Goal: Information Seeking & Learning: Learn about a topic

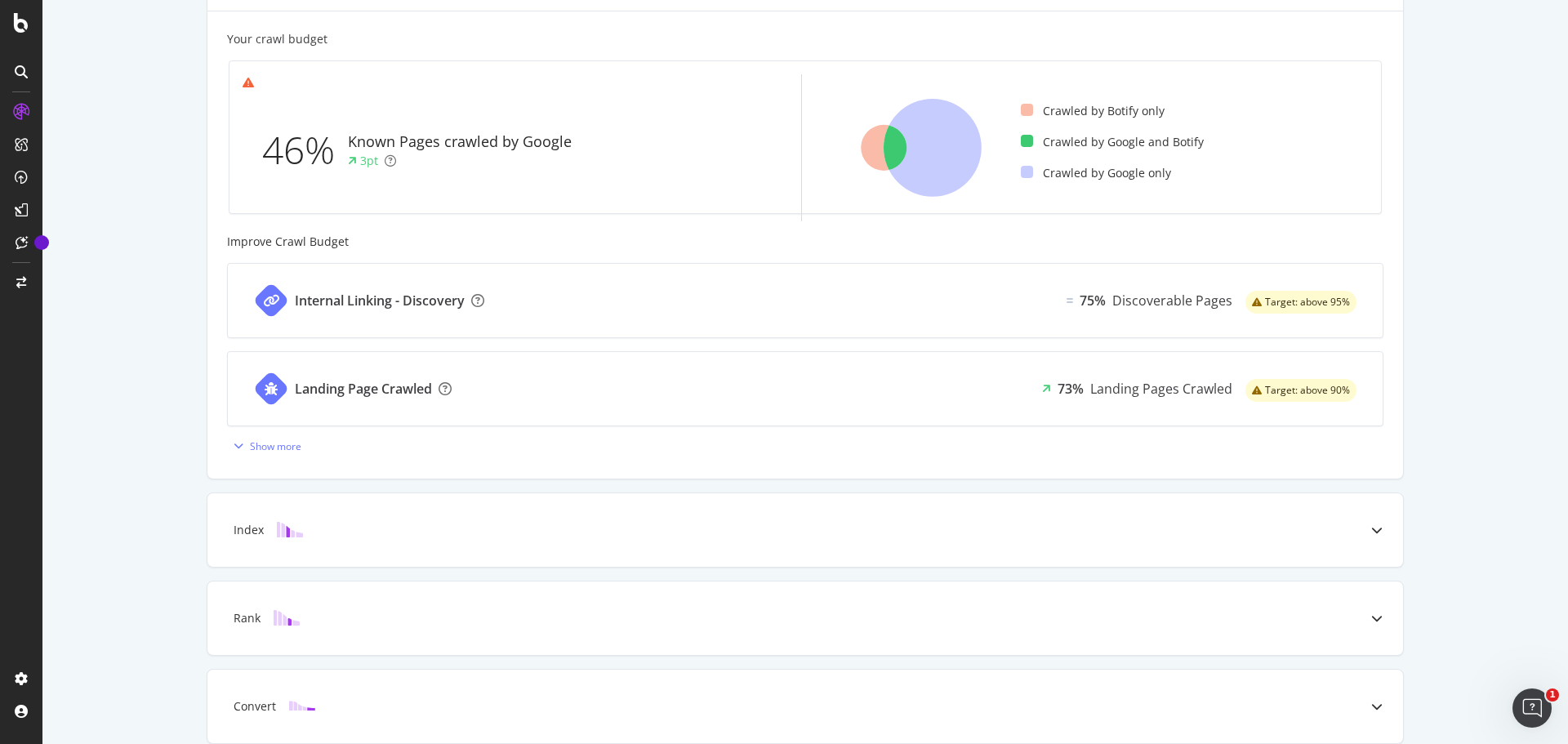
scroll to position [527, 0]
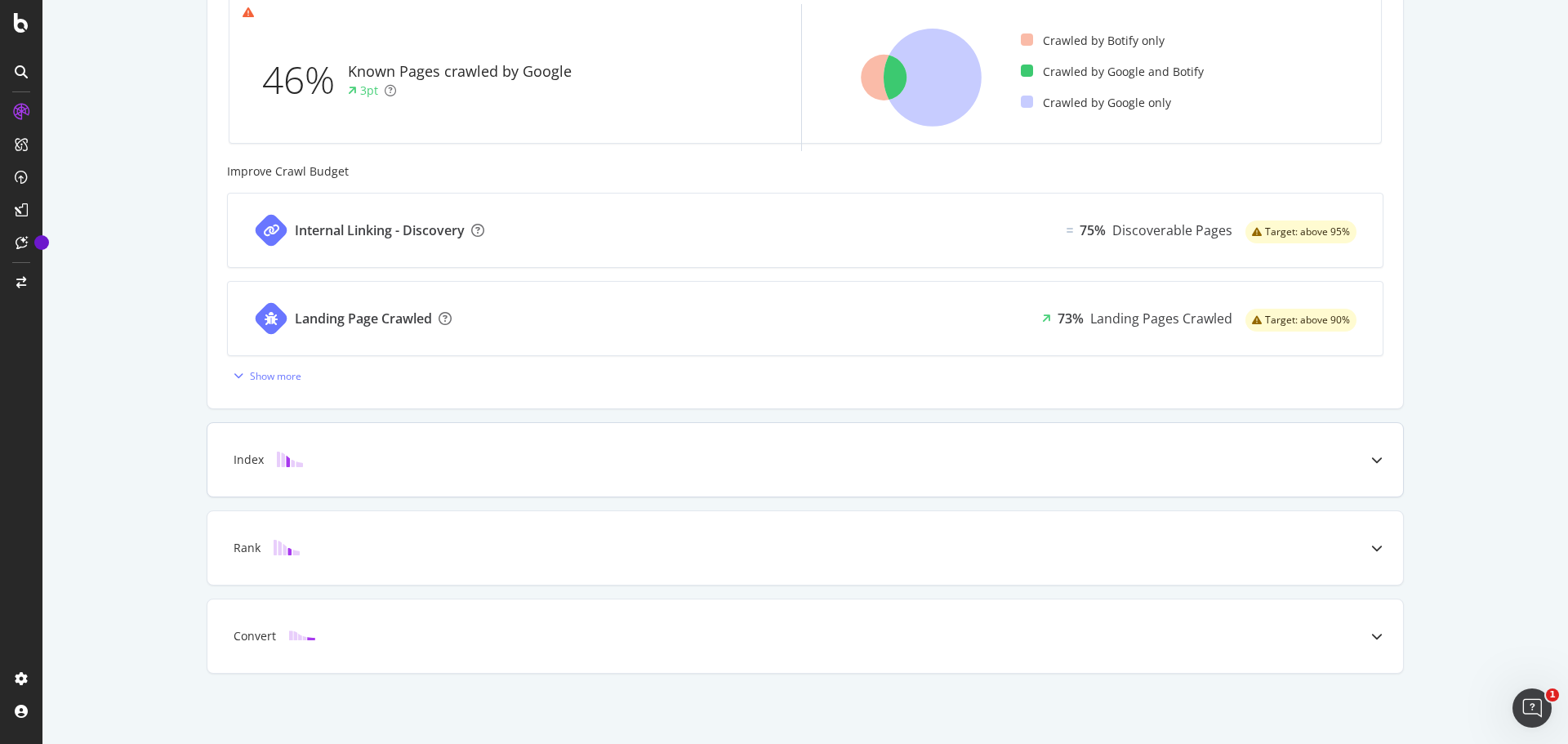
click at [340, 464] on div "Index" at bounding box center [779, 459] width 1131 height 16
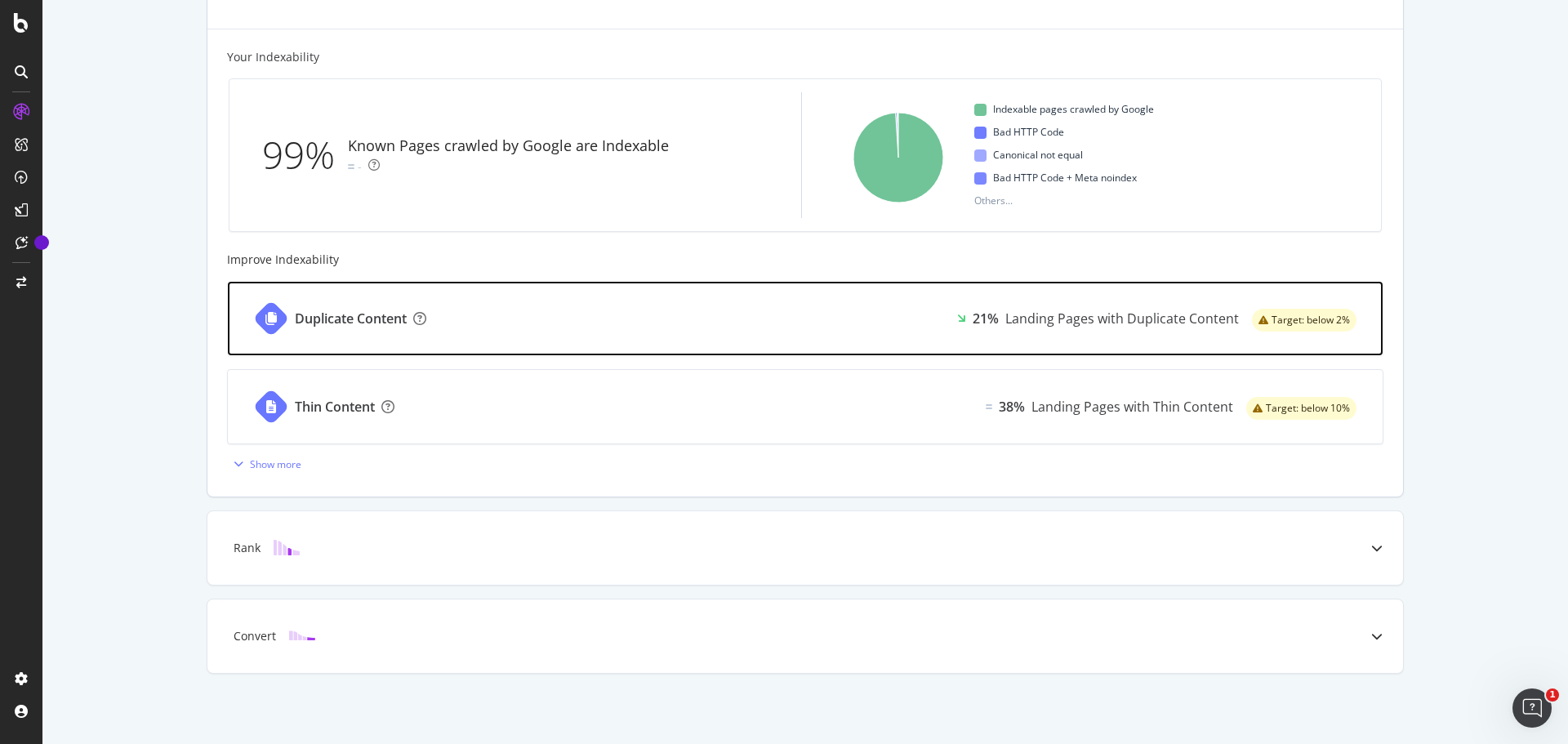
click at [767, 312] on div "Duplicate Content 21% Landing Pages with Duplicate Content Target: below 2%" at bounding box center [805, 319] width 1155 height 74
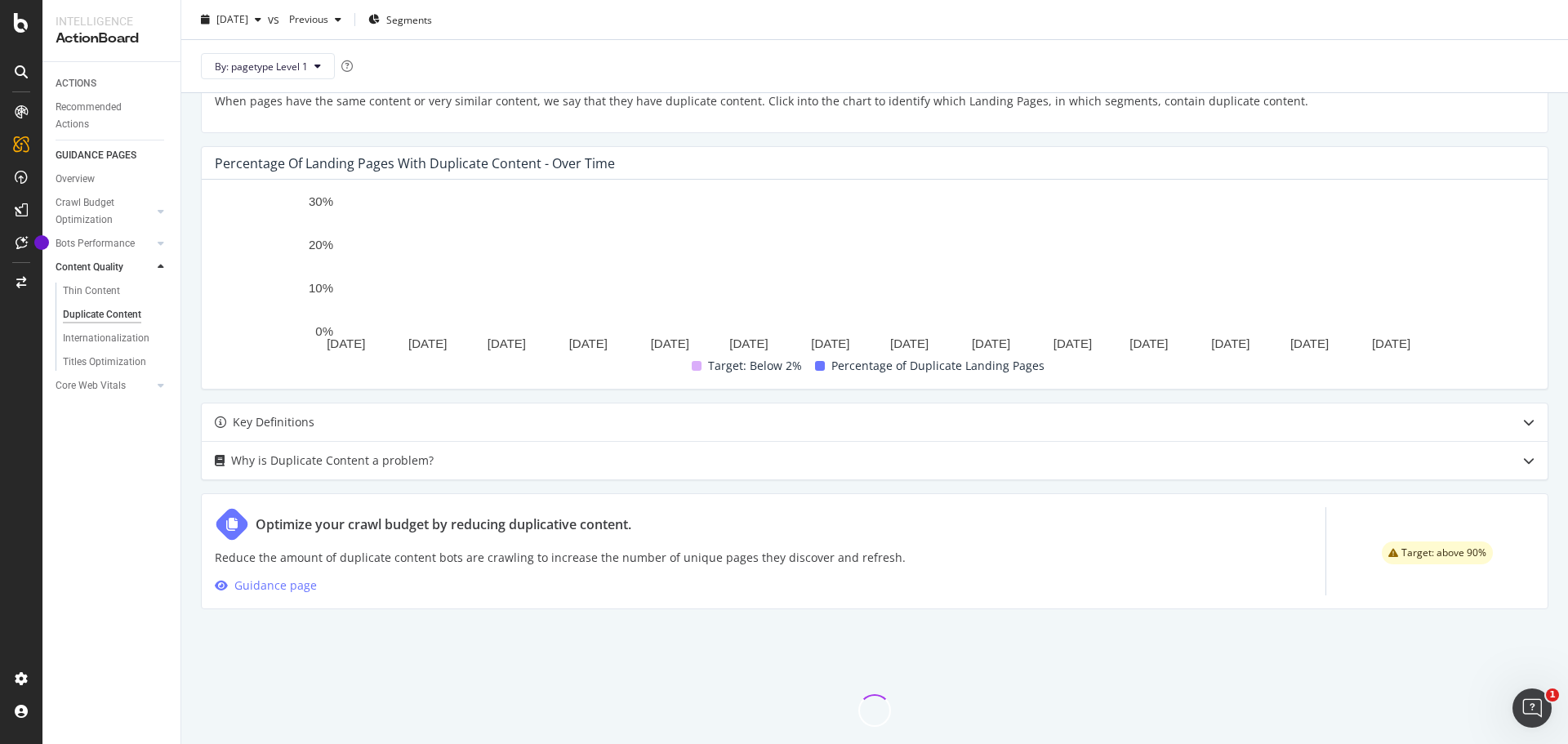
scroll to position [391, 0]
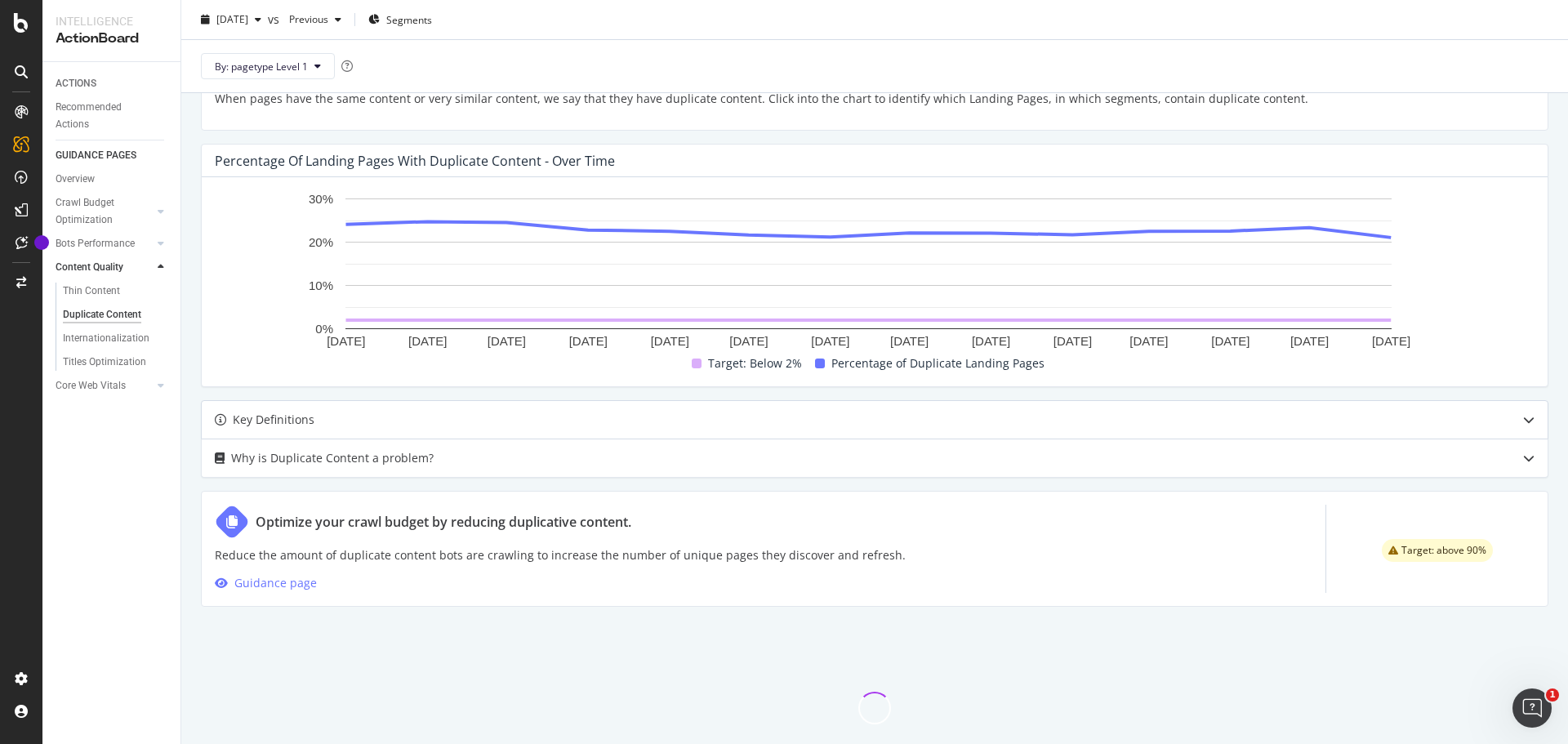
click at [1510, 412] on div at bounding box center [1528, 419] width 37 height 37
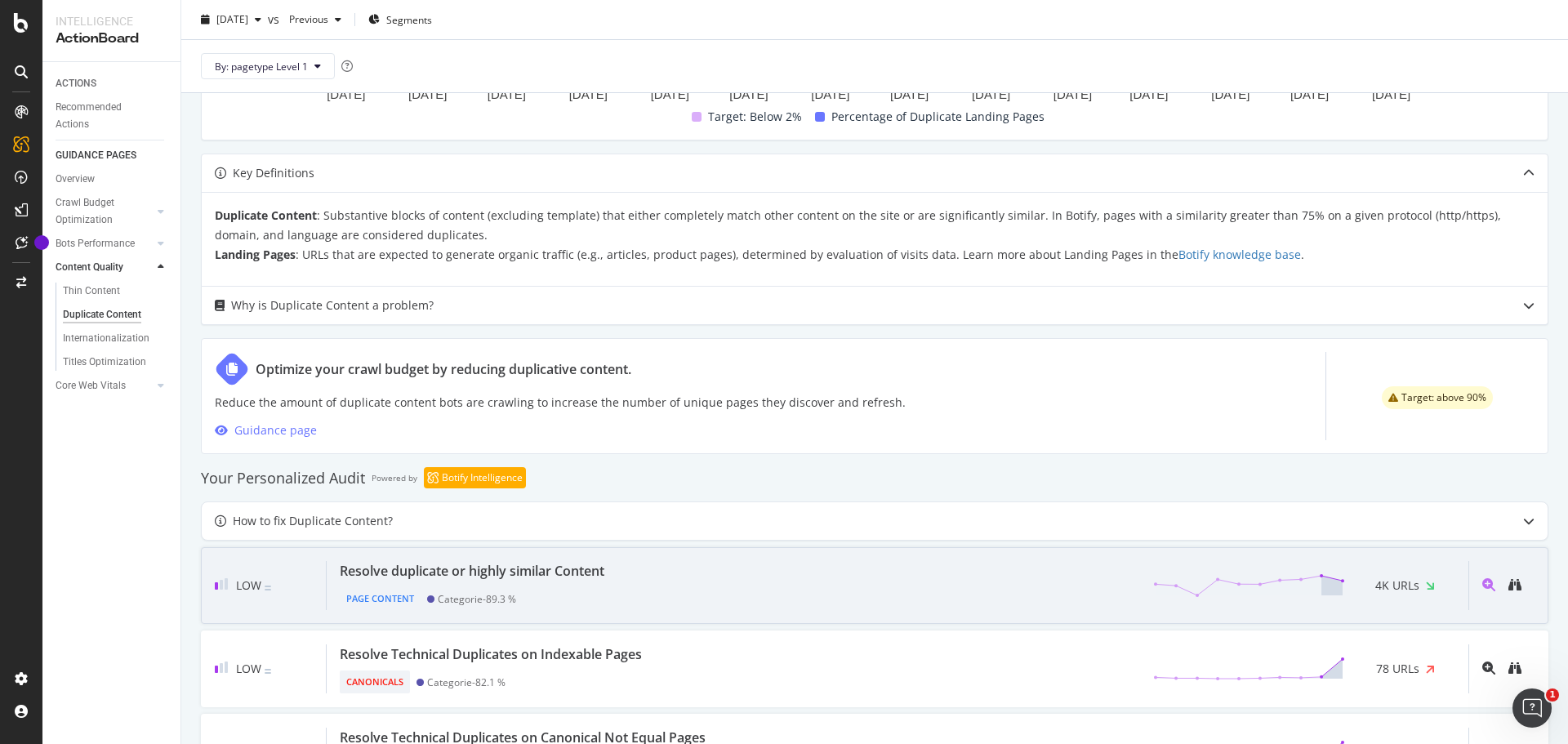
scroll to position [716, 0]
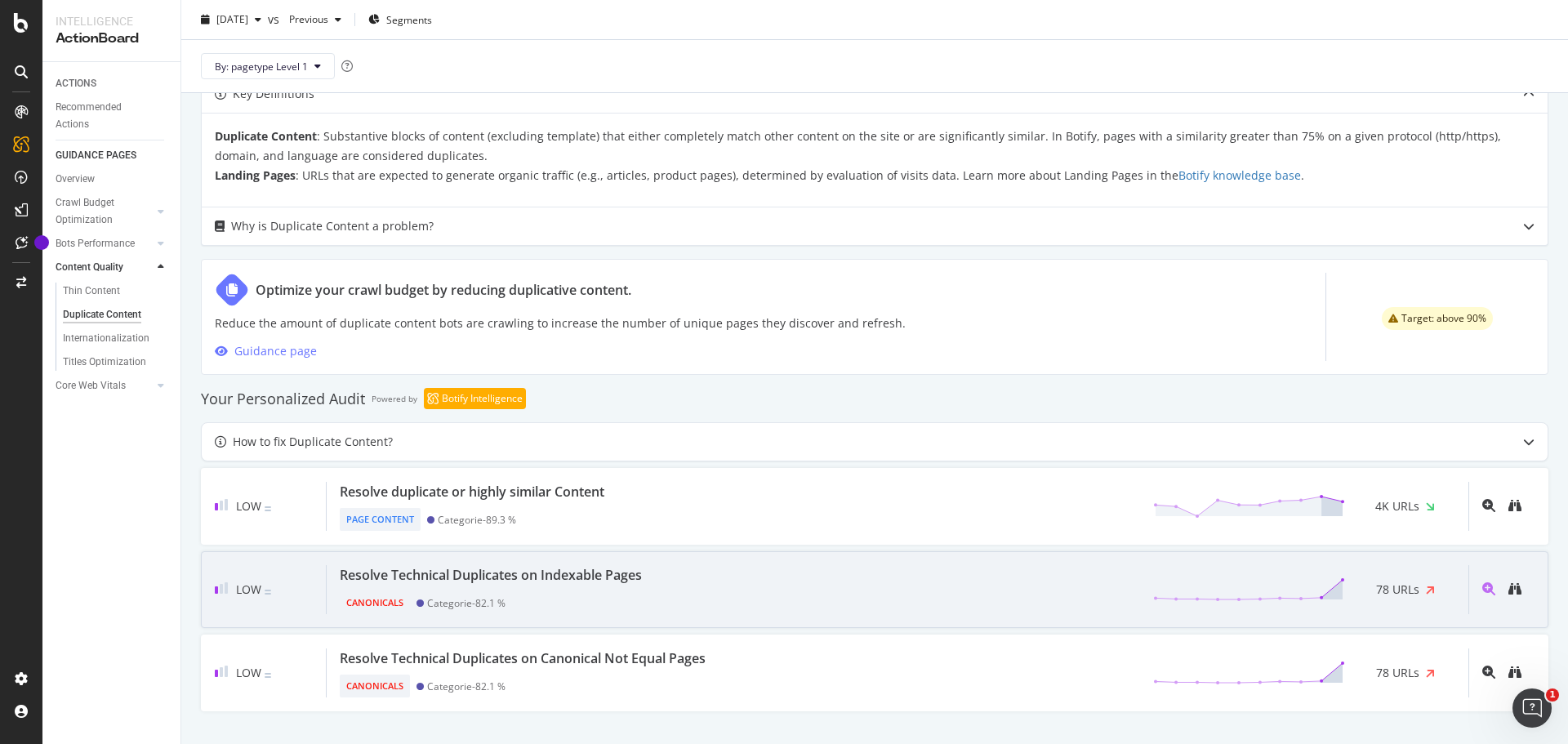
click at [621, 603] on div "Canonicals Categorie - 82.1 %" at bounding box center [494, 600] width 309 height 30
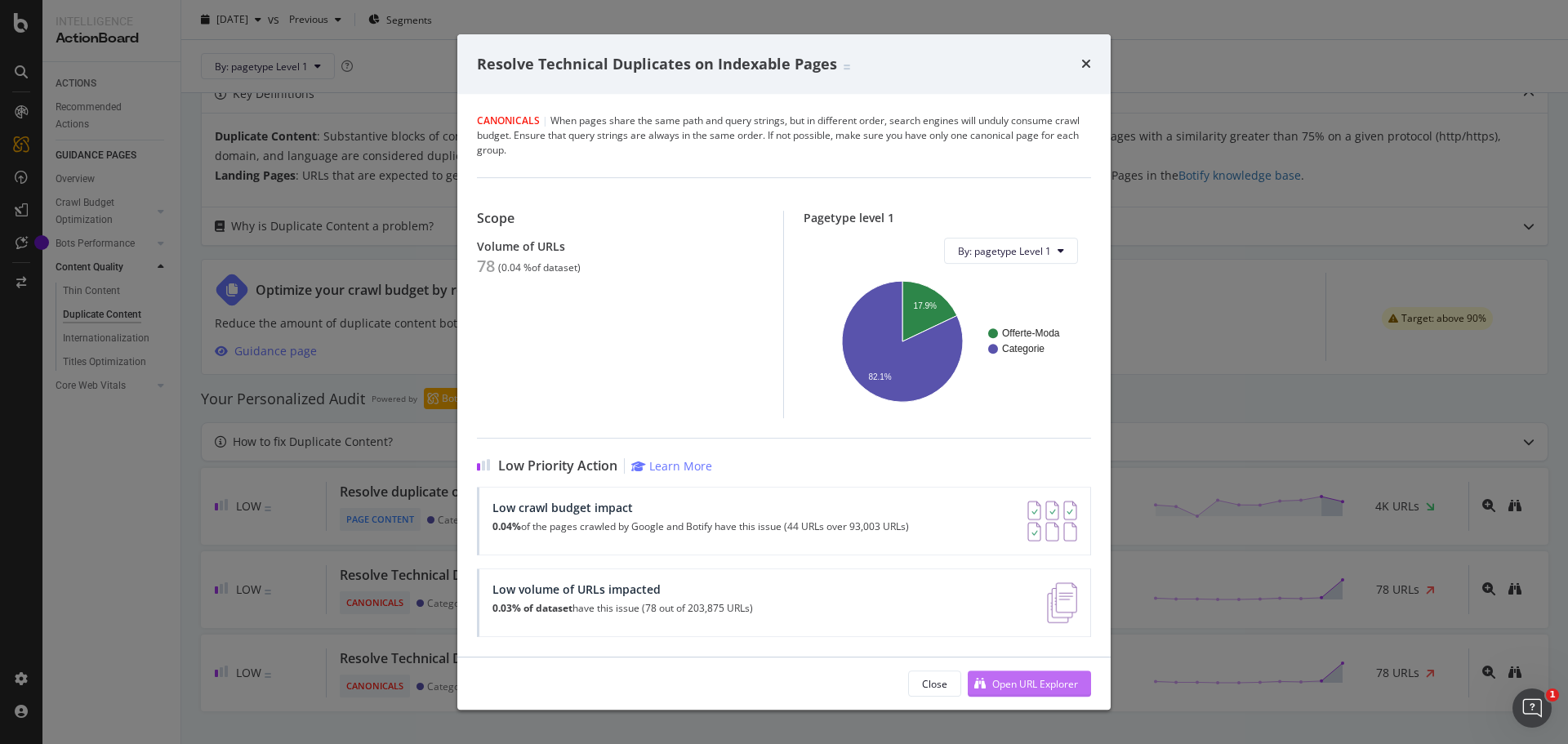
click at [1017, 690] on div "Open URL Explorer" at bounding box center [1034, 684] width 86 height 14
click at [1059, 255] on button "By: pagetype Level 1" at bounding box center [1011, 251] width 134 height 26
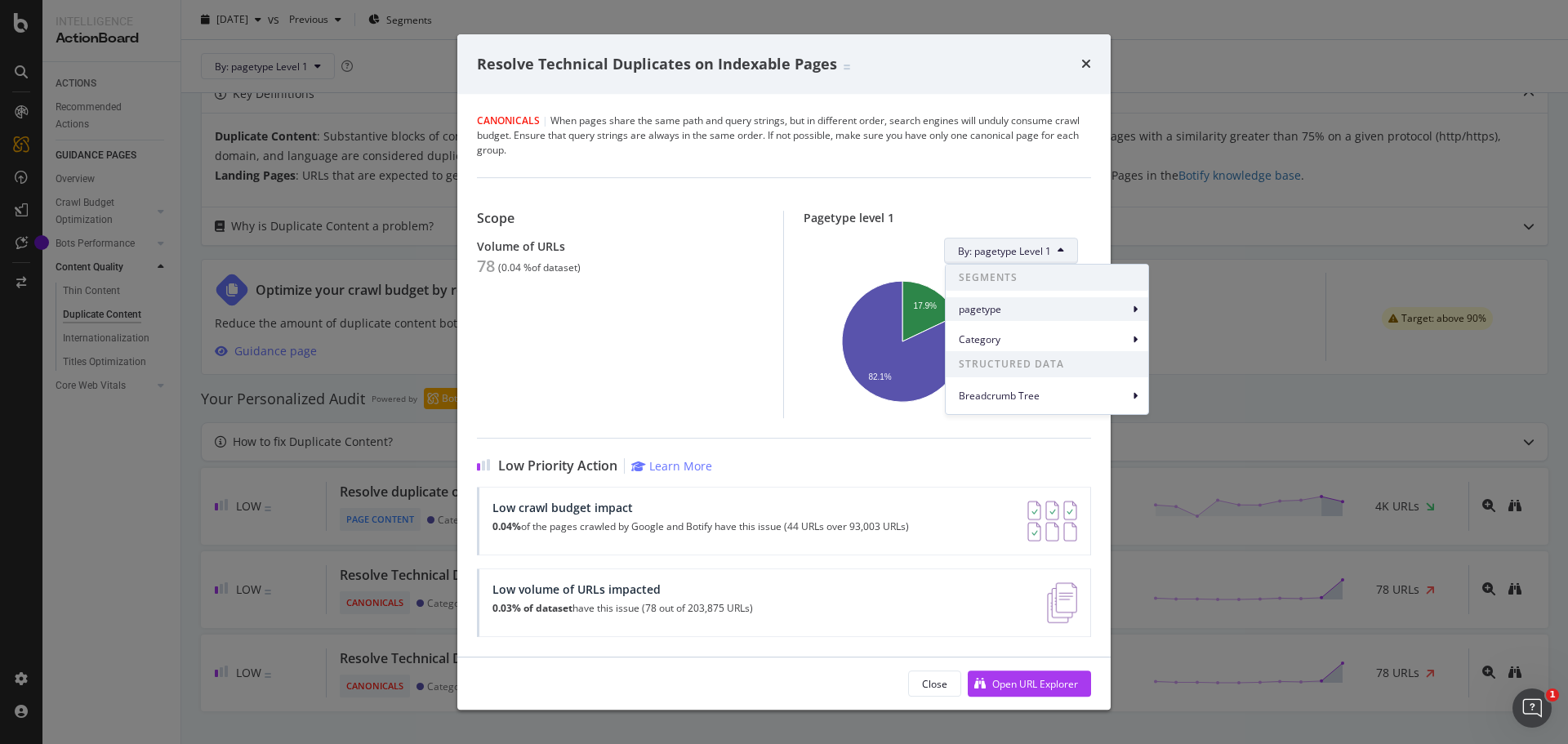
click at [1094, 312] on span "pagetype" at bounding box center [1044, 309] width 170 height 15
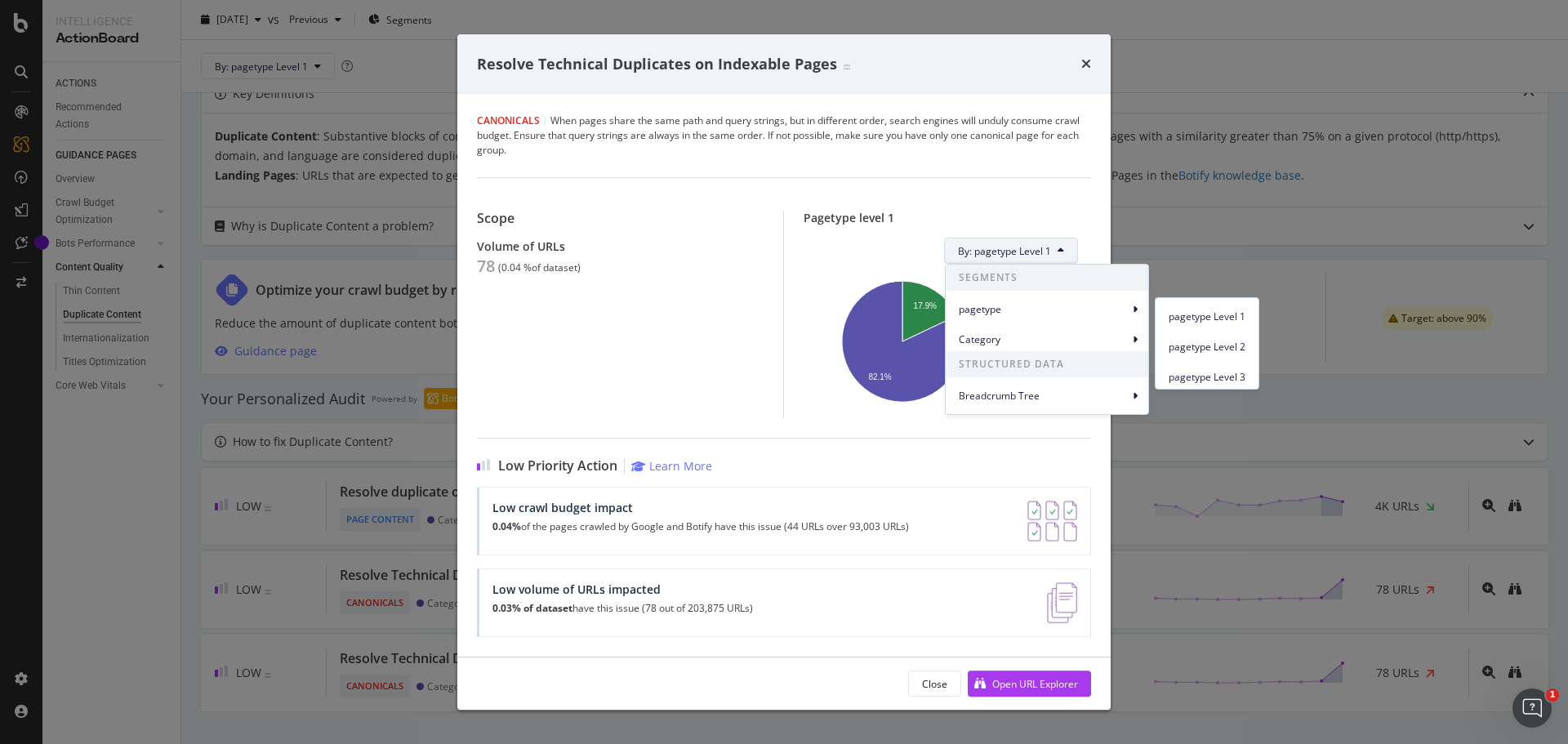
click at [897, 219] on div "Pagetype level 1" at bounding box center [947, 218] width 287 height 14
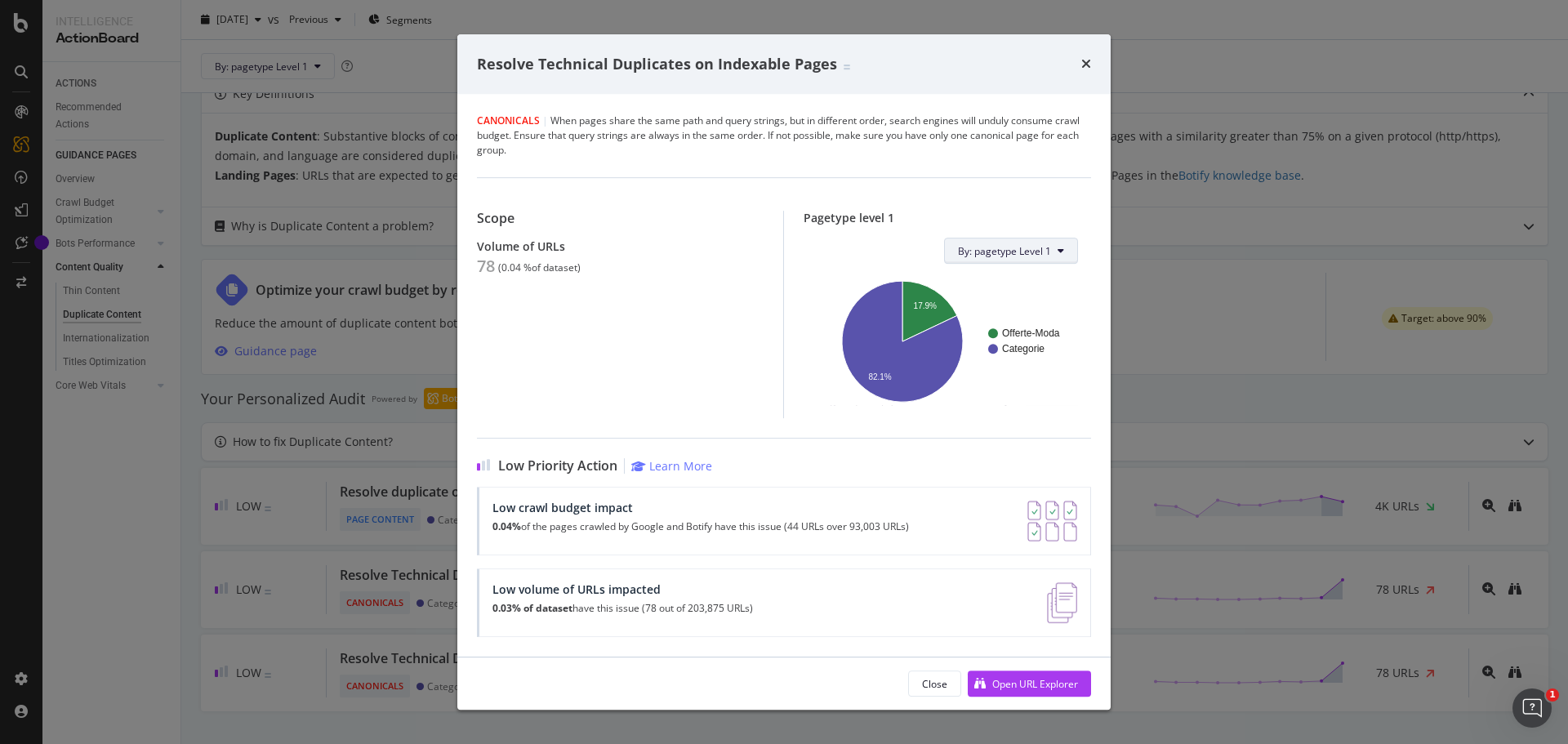
click at [1031, 256] on span "By: pagetype Level 1" at bounding box center [1004, 251] width 93 height 14
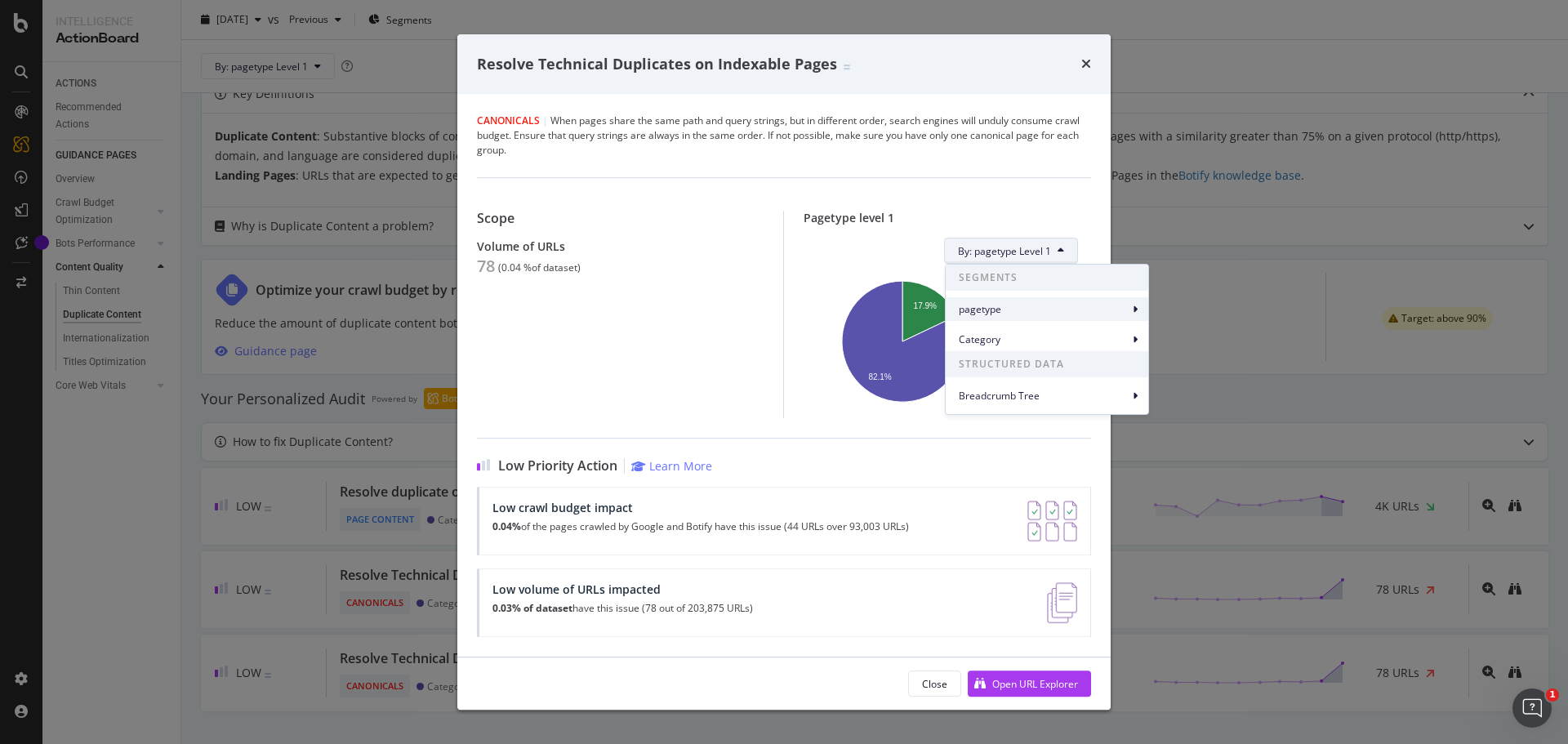
click at [1096, 305] on span "pagetype" at bounding box center [1044, 309] width 170 height 15
click at [1122, 317] on div "pagetype" at bounding box center [1046, 309] width 202 height 23
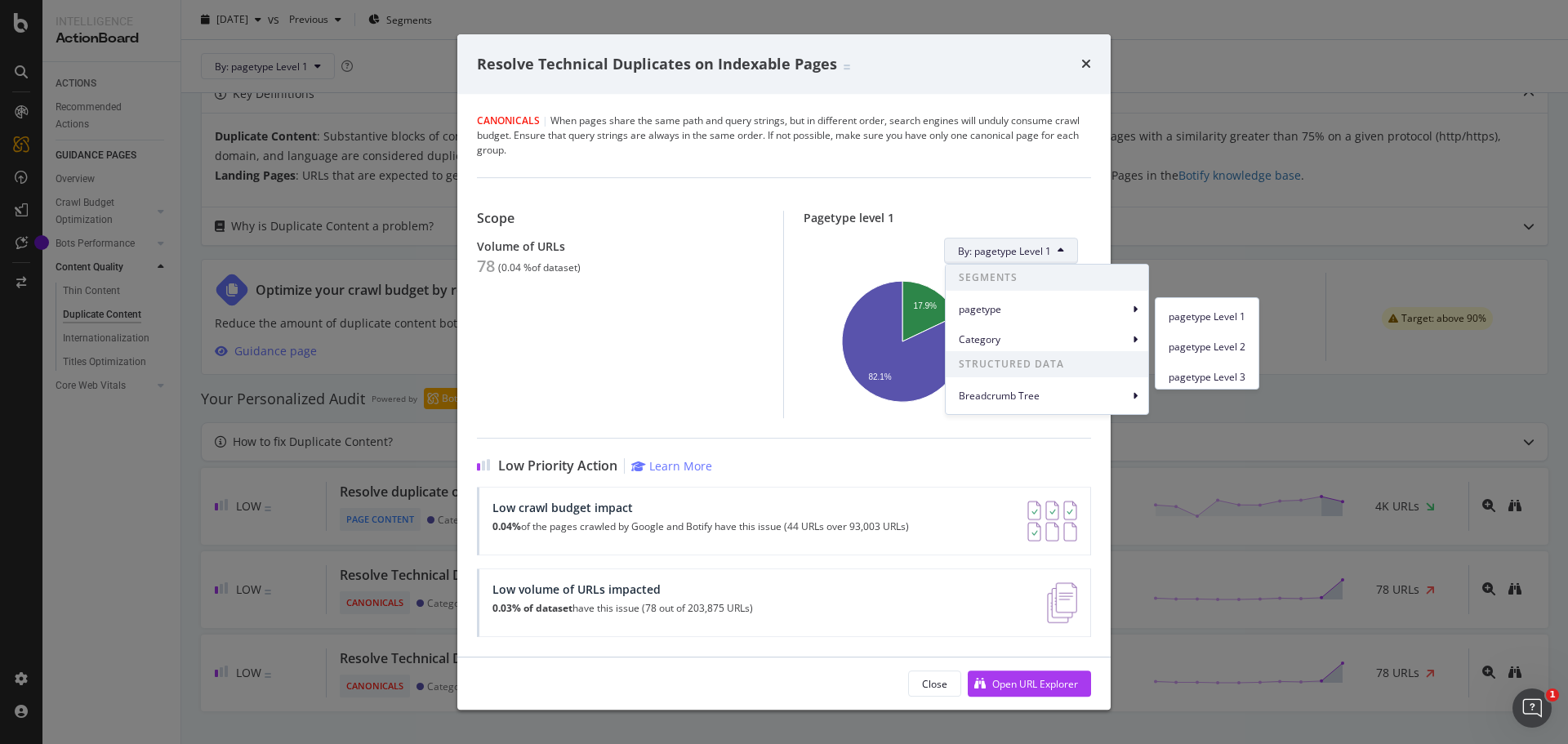
click at [1195, 355] on div "pagetype Level 2" at bounding box center [1207, 346] width 103 height 23
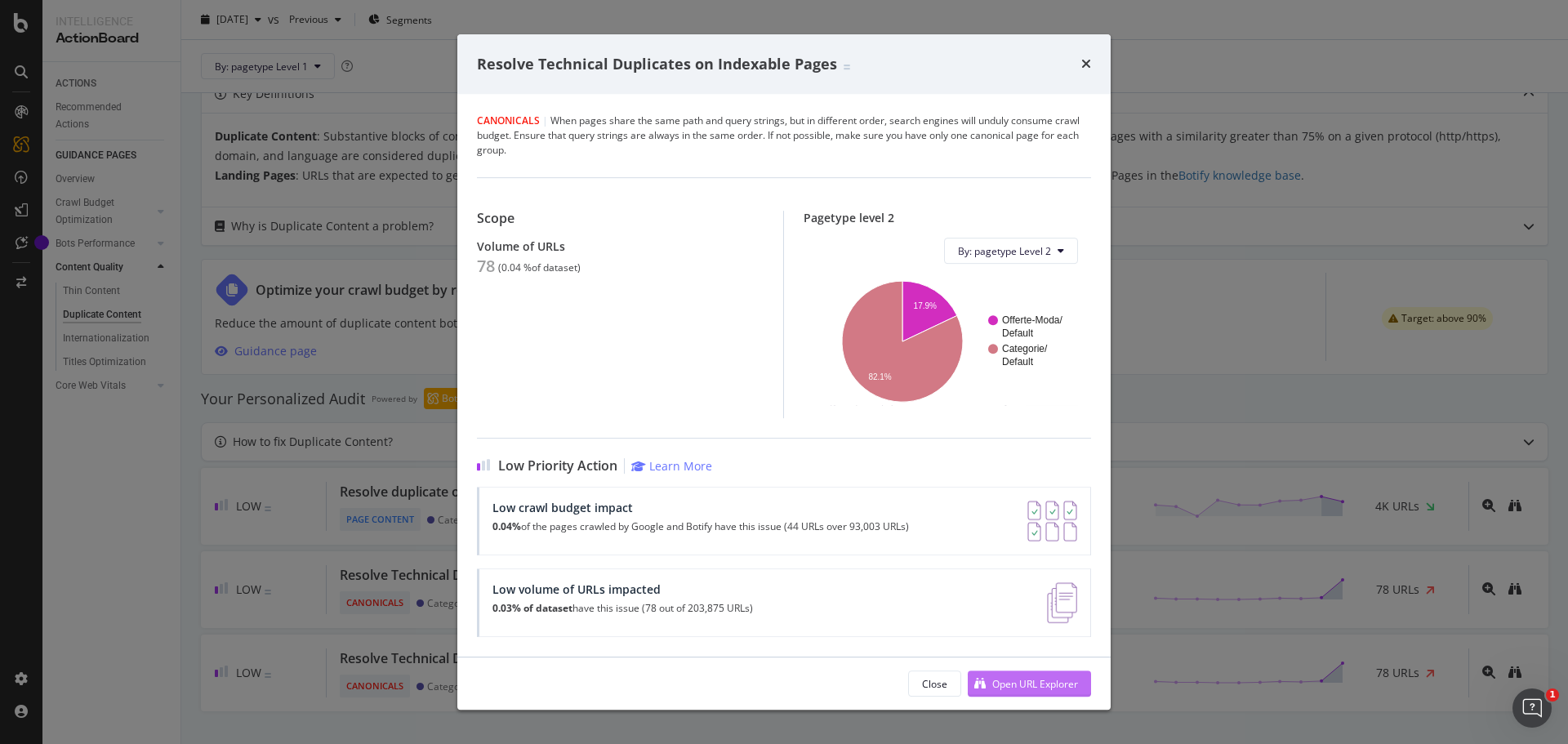
click at [1042, 685] on div "Open URL Explorer" at bounding box center [1034, 684] width 86 height 14
click at [1086, 68] on icon "times" at bounding box center [1086, 63] width 10 height 13
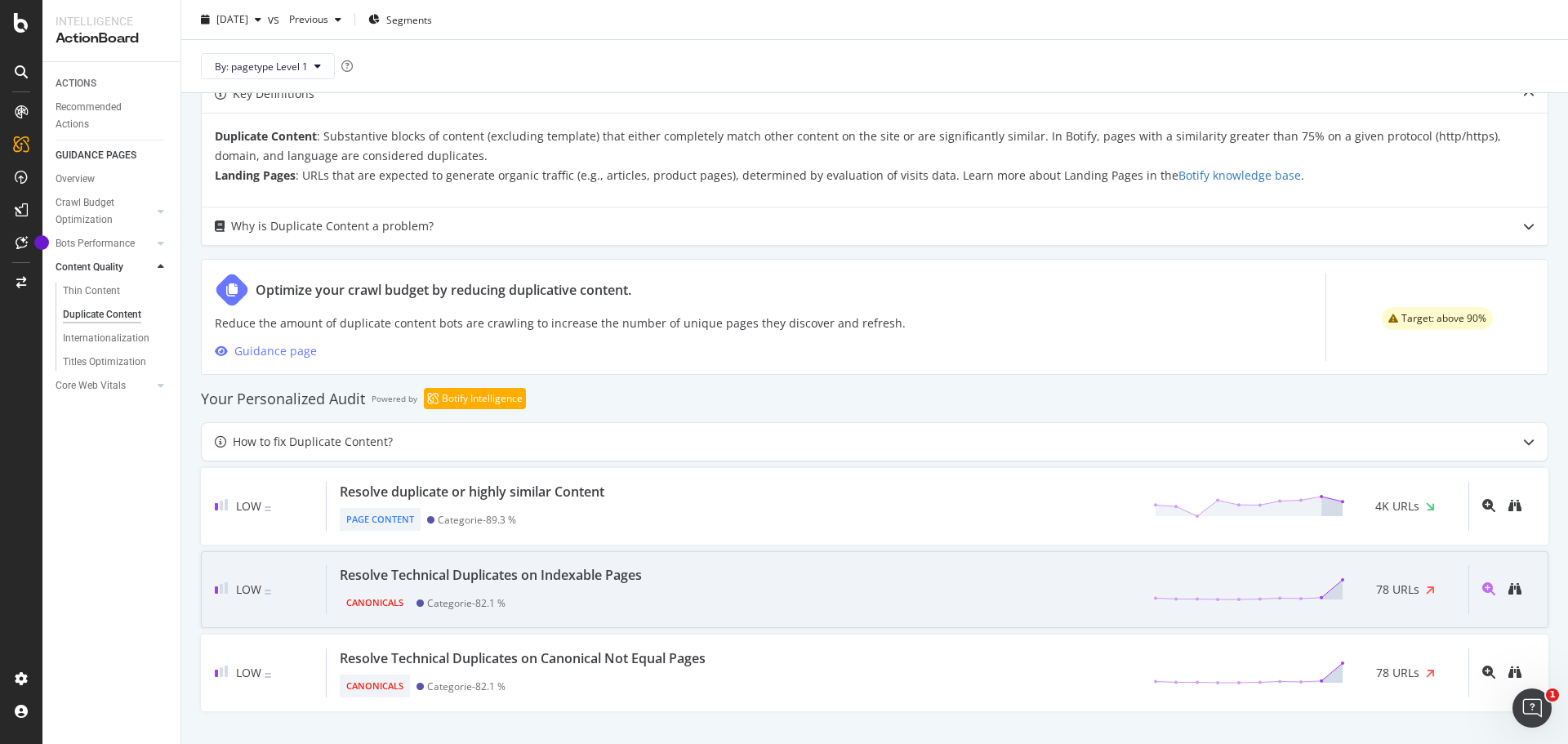
click at [556, 587] on div "Canonicals Categorie - 82.1 %" at bounding box center [494, 600] width 309 height 30
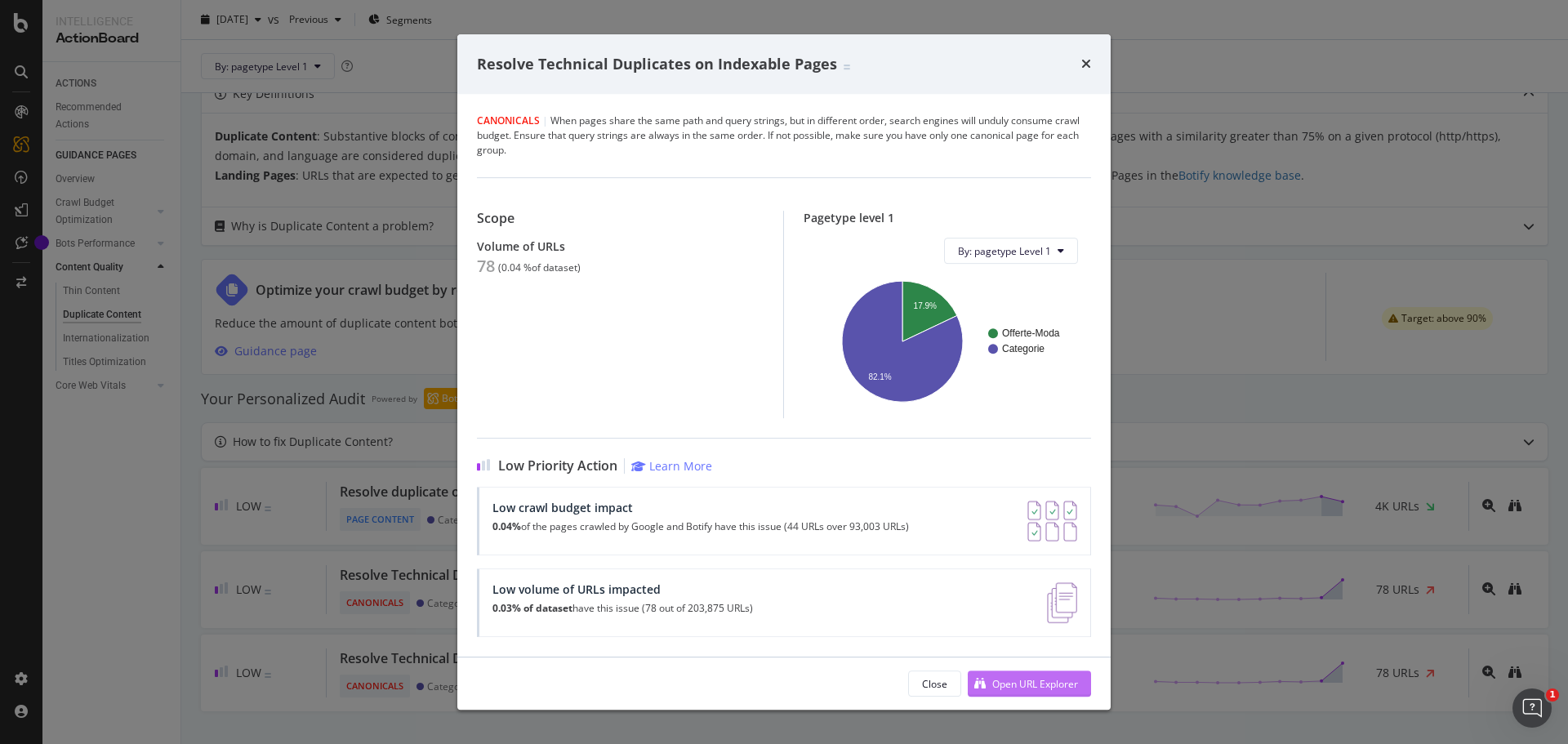
click at [1029, 689] on div "Open URL Explorer" at bounding box center [1034, 684] width 86 height 14
click at [1085, 69] on icon "times" at bounding box center [1086, 63] width 10 height 13
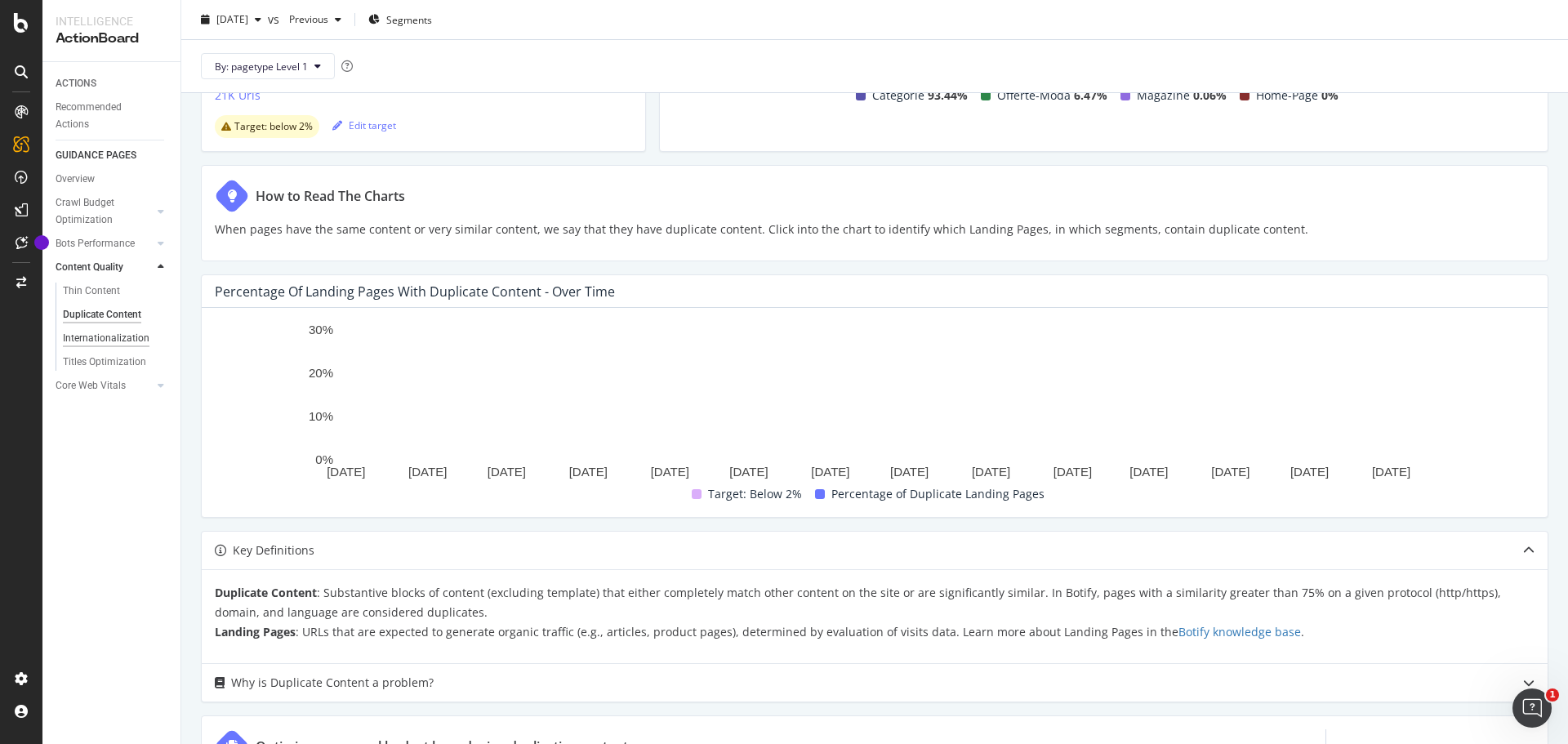
scroll to position [145, 0]
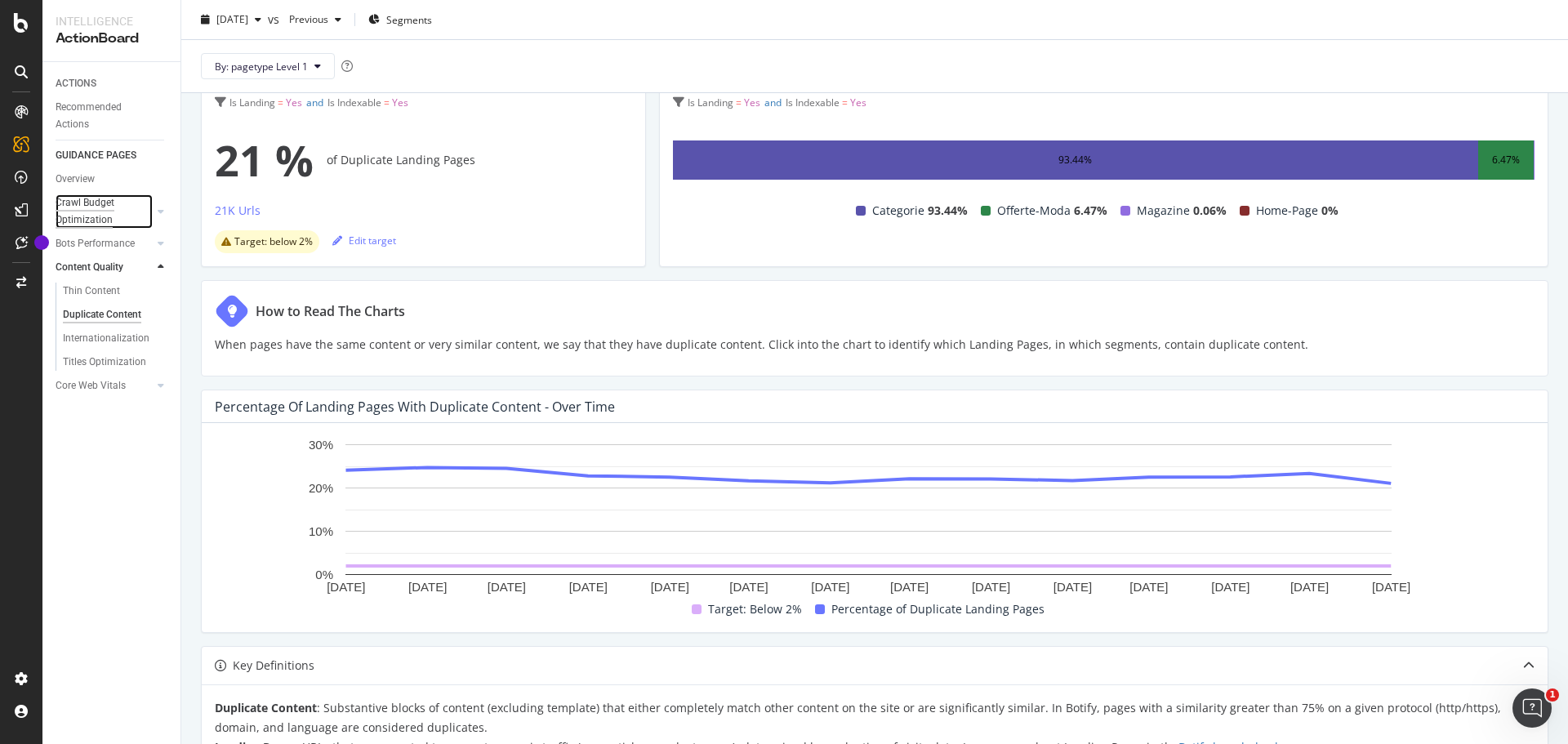
click at [118, 212] on div "Crawl Budget Optimization" at bounding box center [98, 212] width 86 height 35
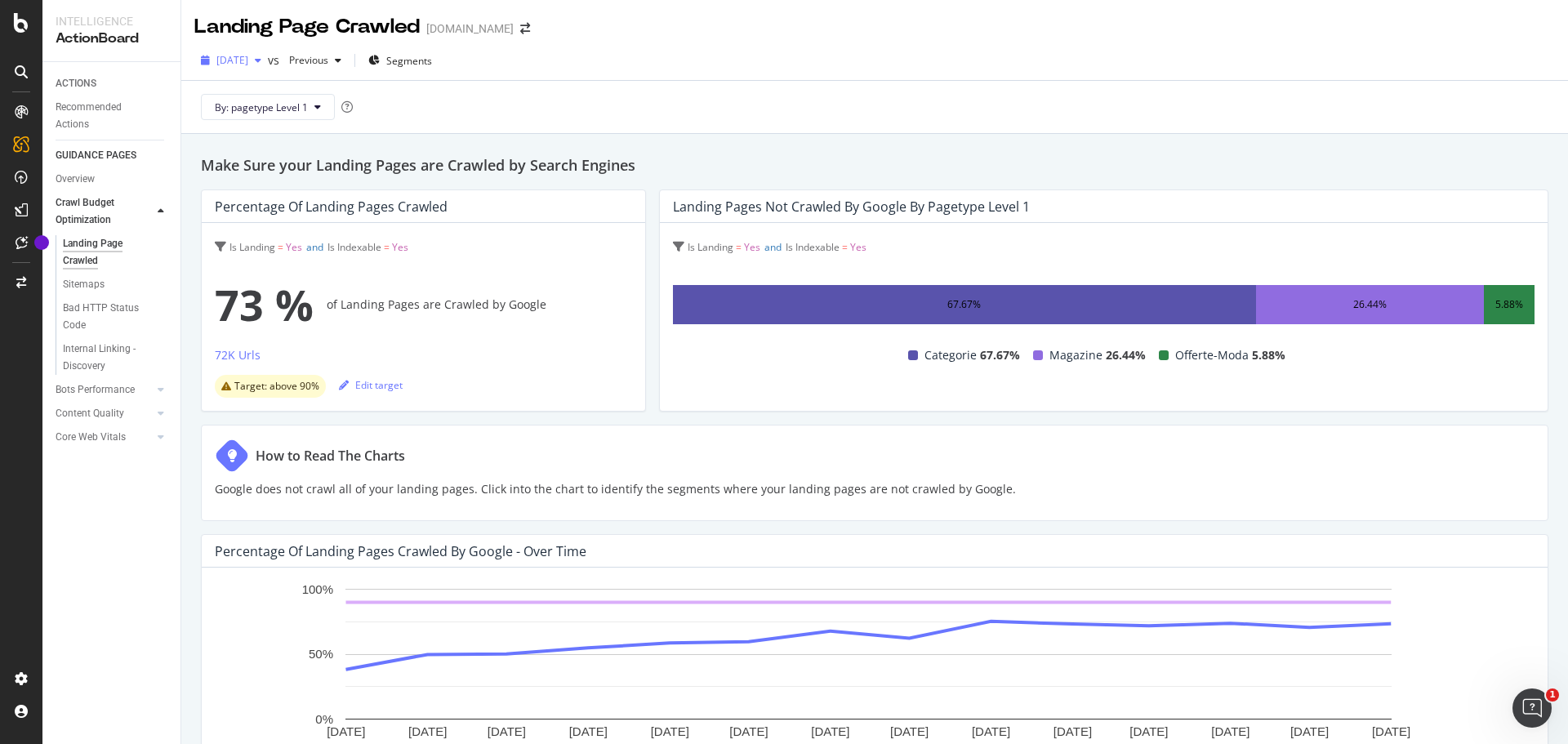
click at [248, 64] on span "2024 Jun. 1st" at bounding box center [232, 60] width 32 height 14
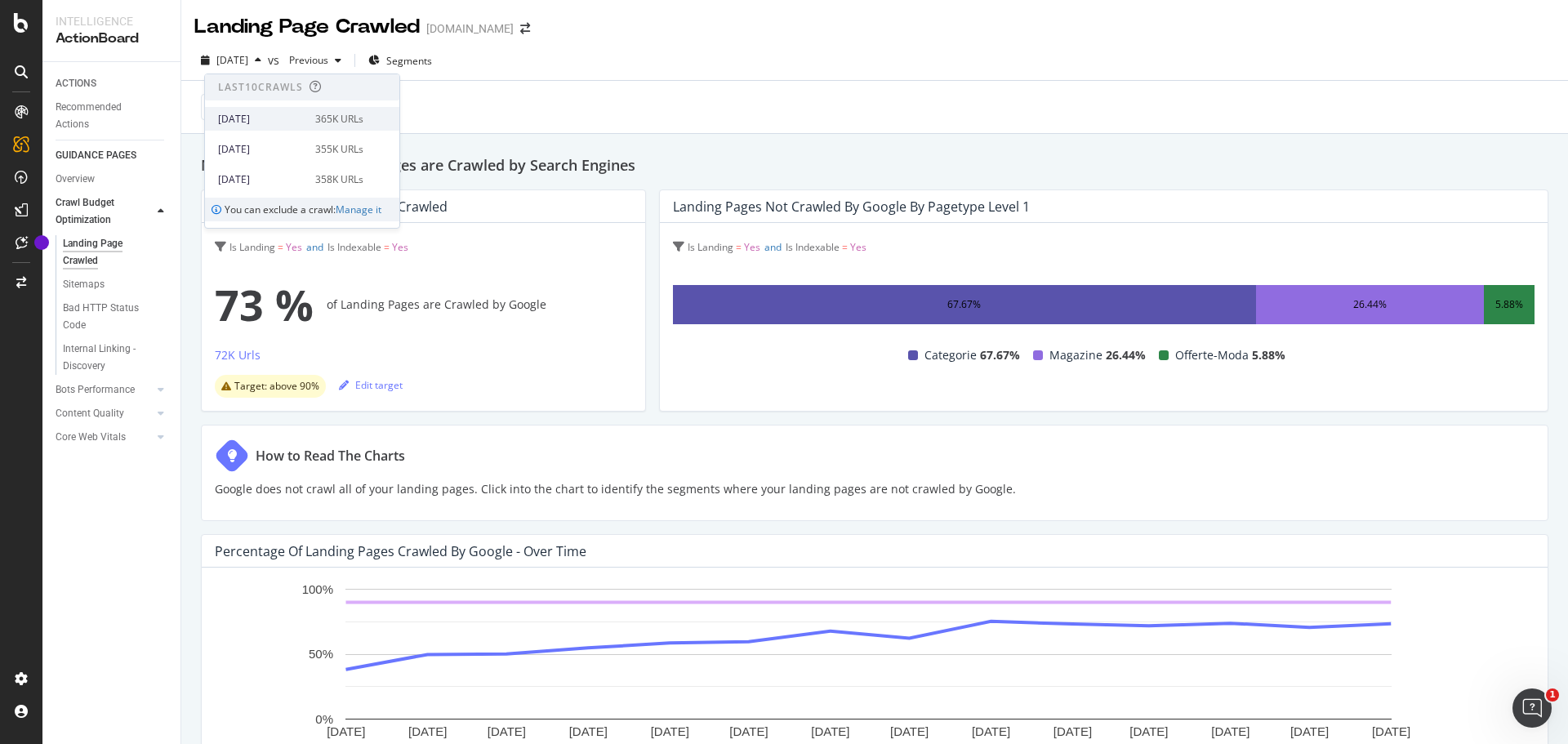
click at [345, 118] on div "365K URLs" at bounding box center [339, 119] width 49 height 15
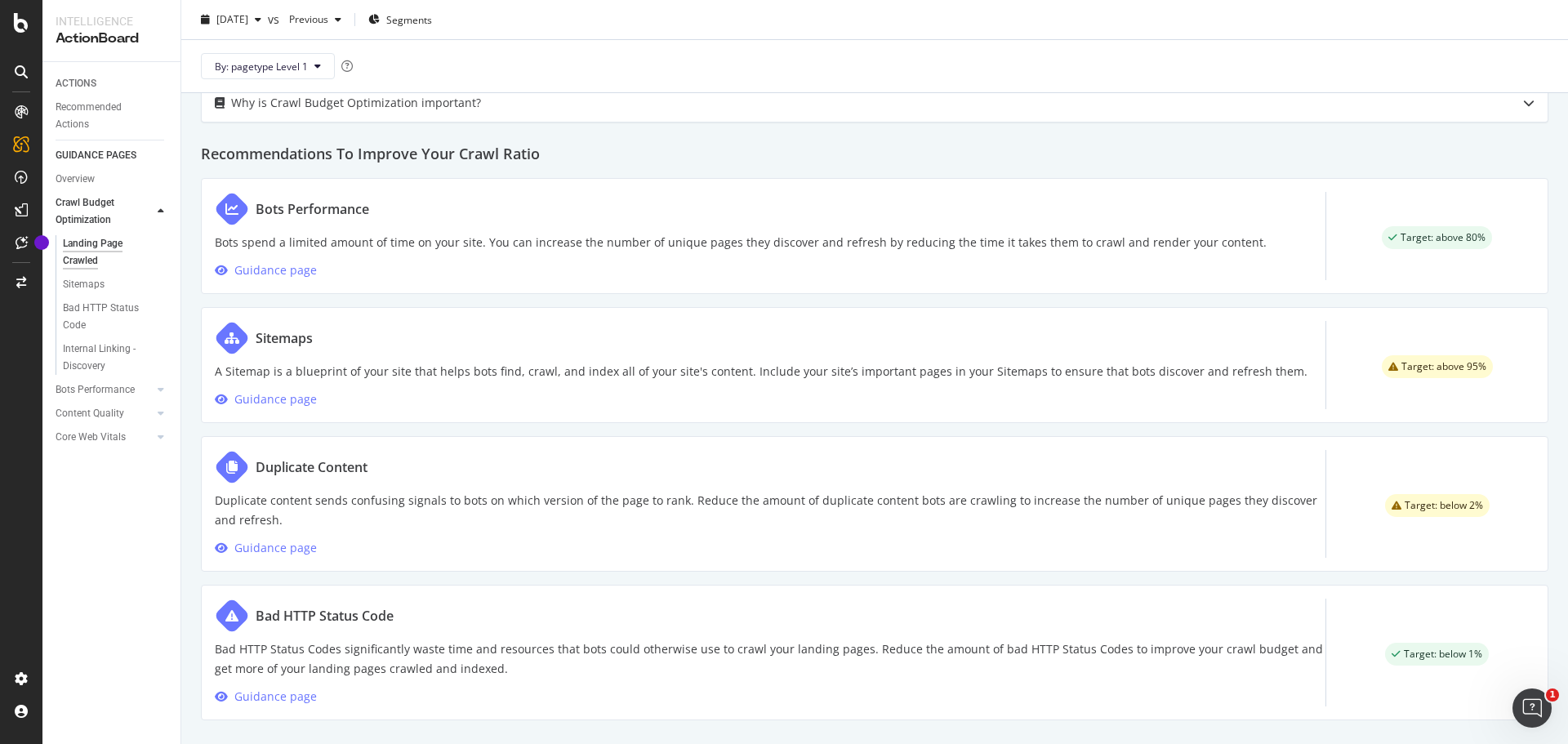
scroll to position [754, 0]
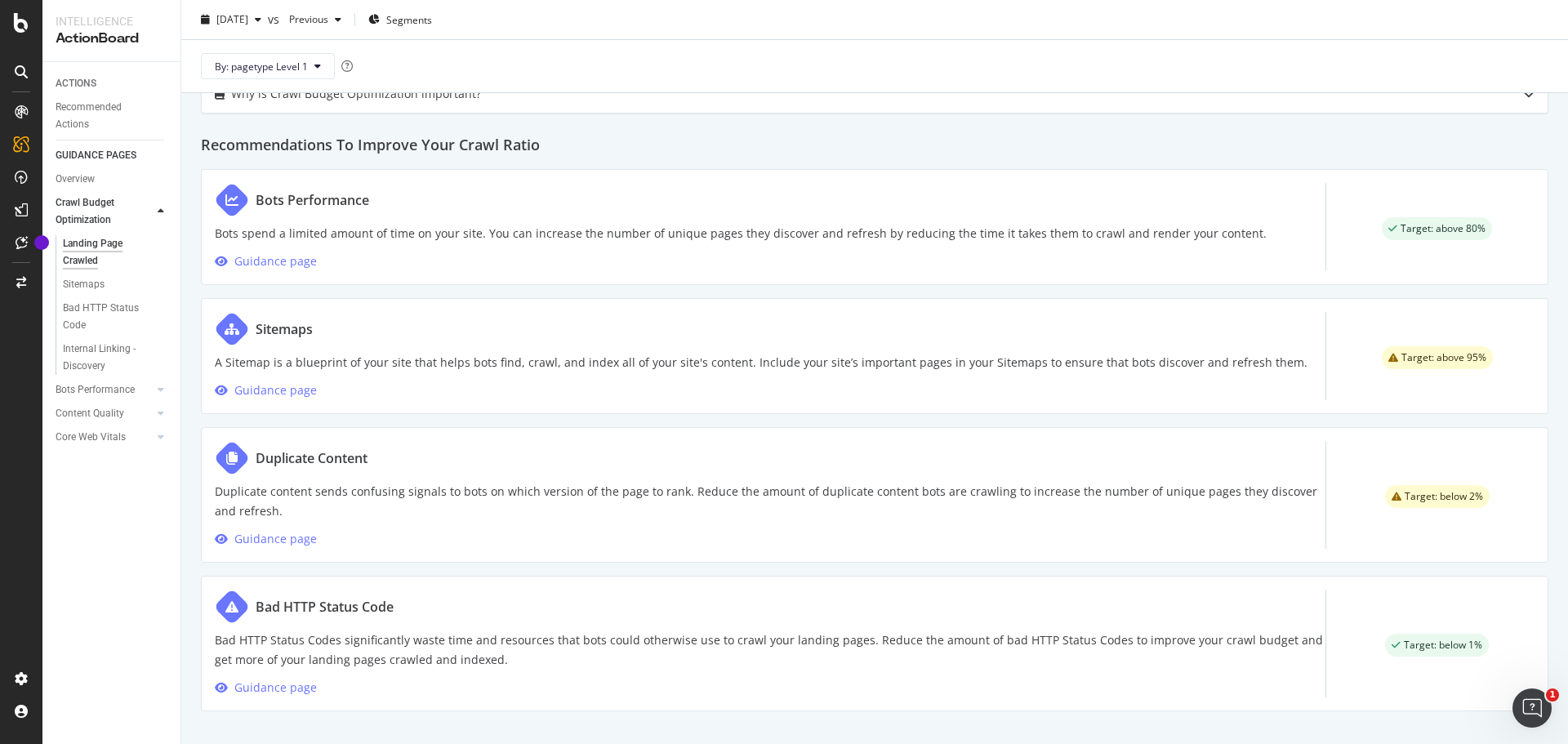
click at [128, 620] on div "ACTIONS Recommended Actions GUIDANCE PAGES Overview Crawl Budget Optimization L…" at bounding box center [111, 404] width 138 height 682
click at [86, 617] on div "ACTIONS Recommended Actions GUIDANCE PAGES Overview Crawl Budget Optimization L…" at bounding box center [111, 404] width 138 height 682
click at [93, 285] on div "Sitemaps" at bounding box center [83, 285] width 42 height 17
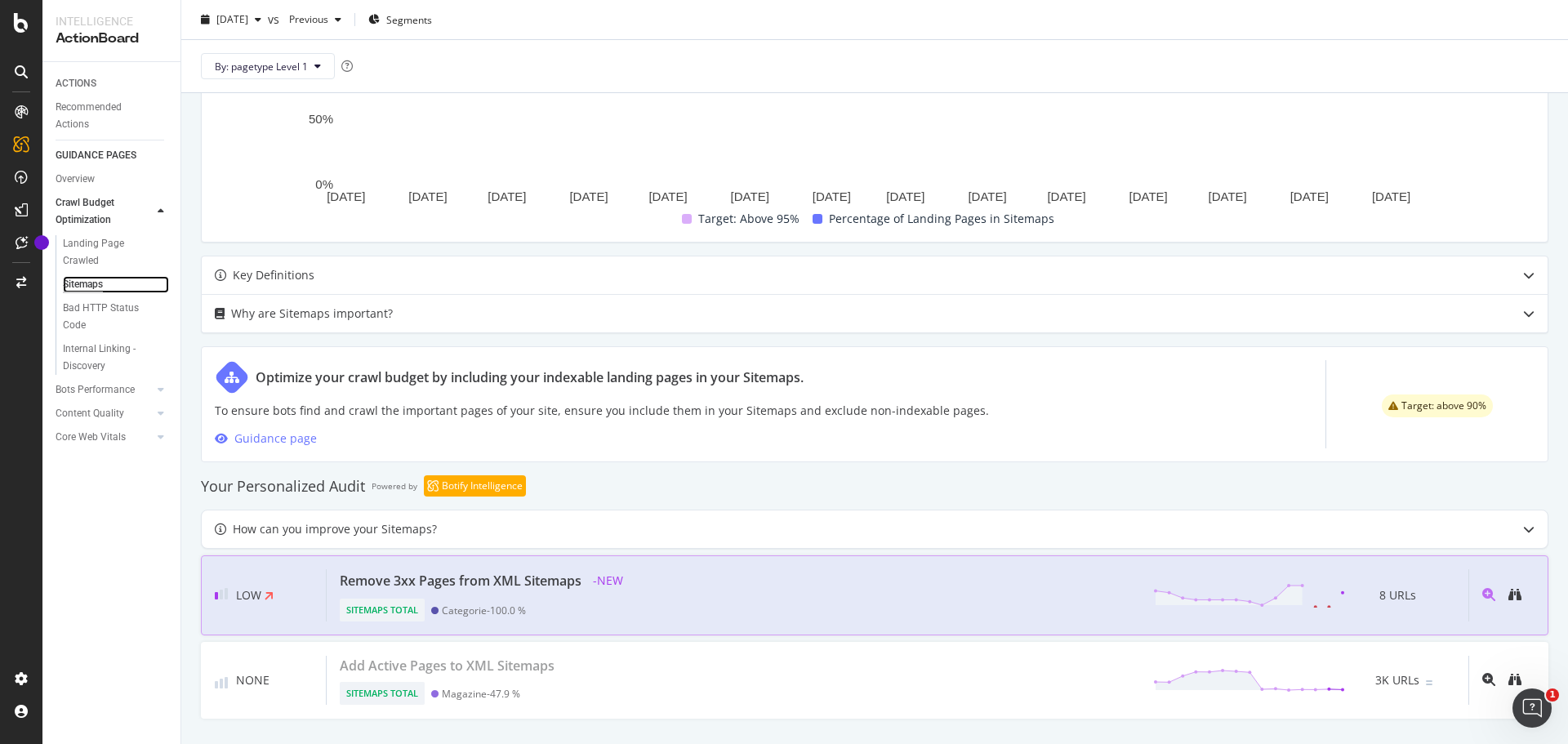
scroll to position [562, 0]
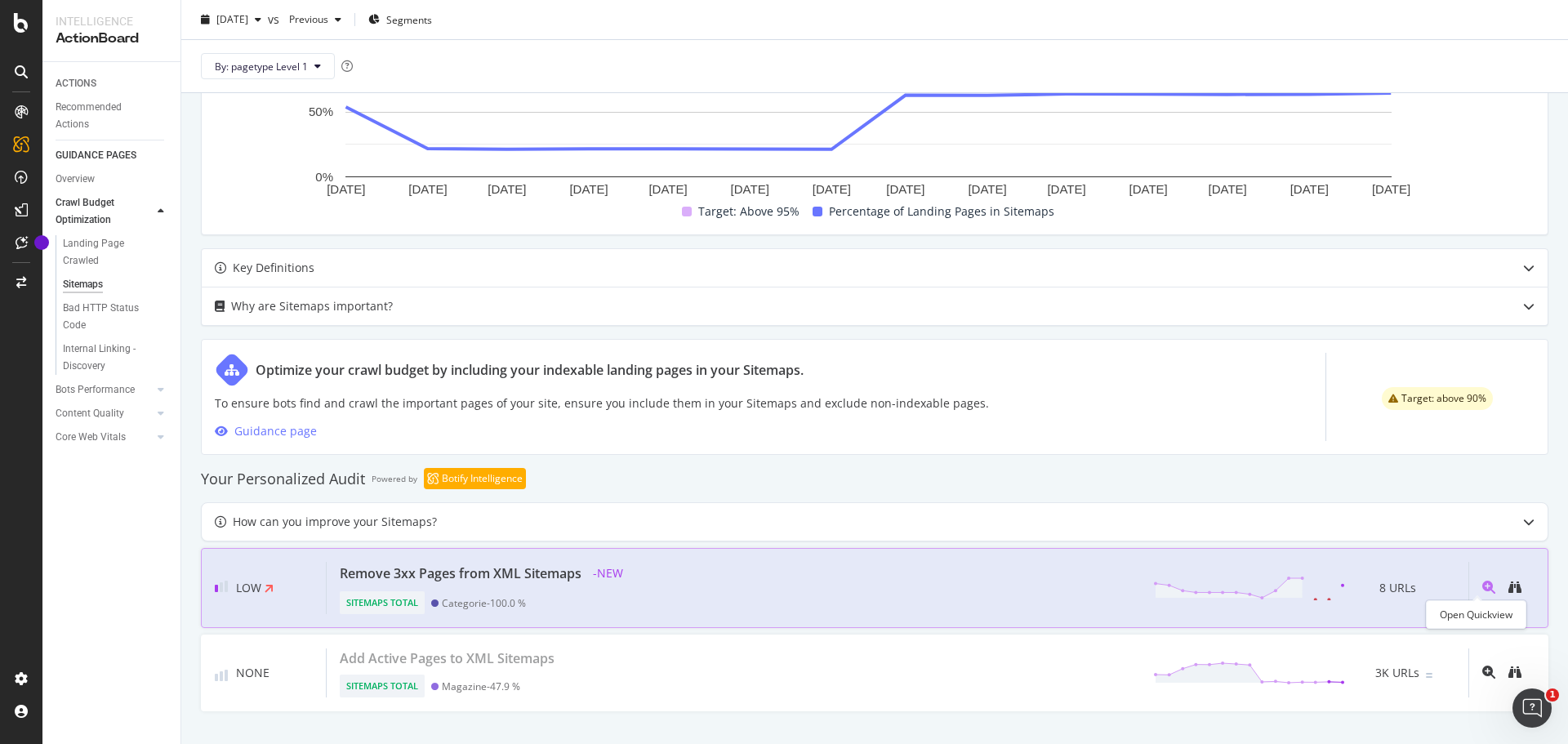
click at [1482, 584] on icon "magnifying-glass-plus" at bounding box center [1488, 587] width 13 height 13
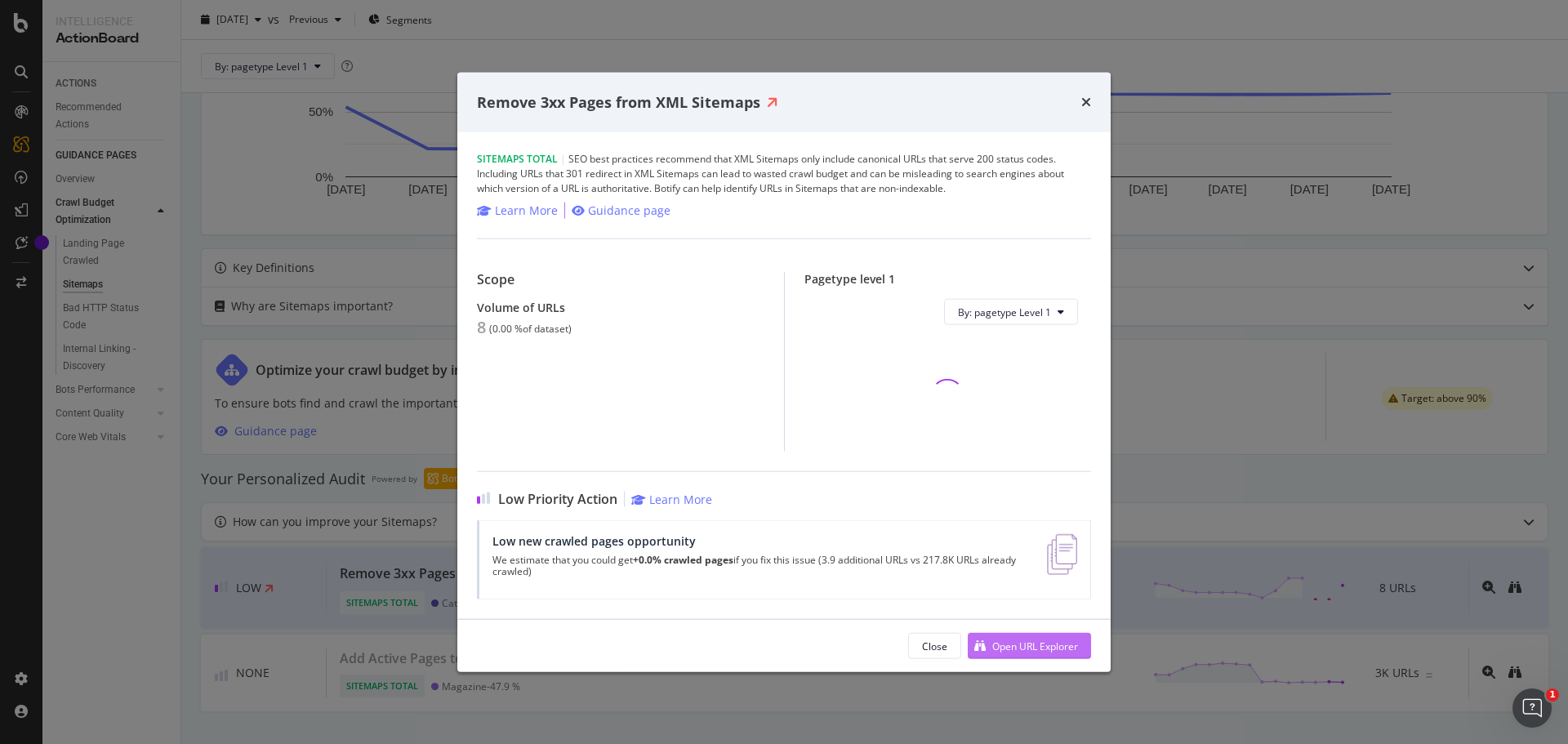
click at [1047, 641] on div "Open URL Explorer" at bounding box center [1022, 646] width 110 height 24
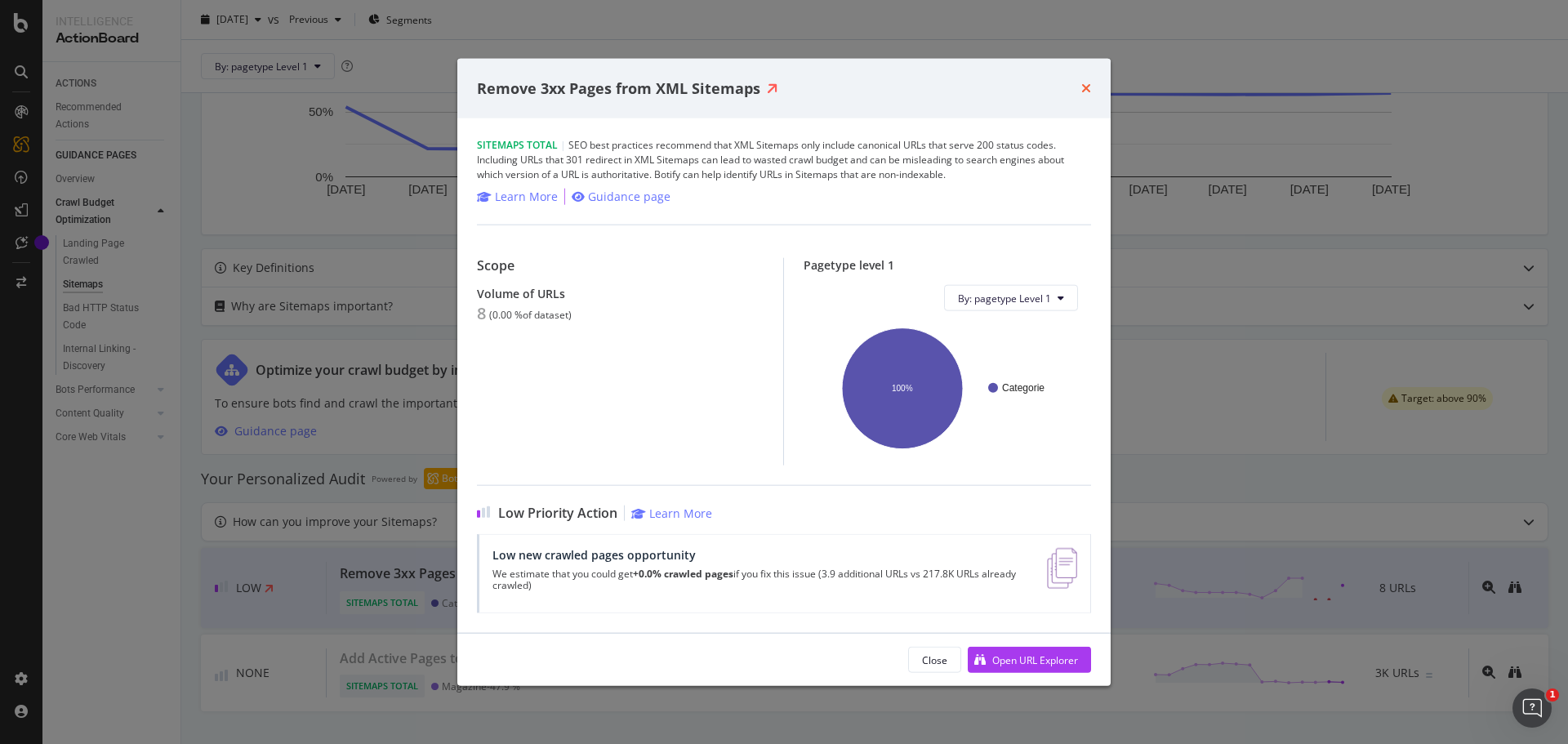
click at [1086, 83] on icon "times" at bounding box center [1086, 88] width 10 height 13
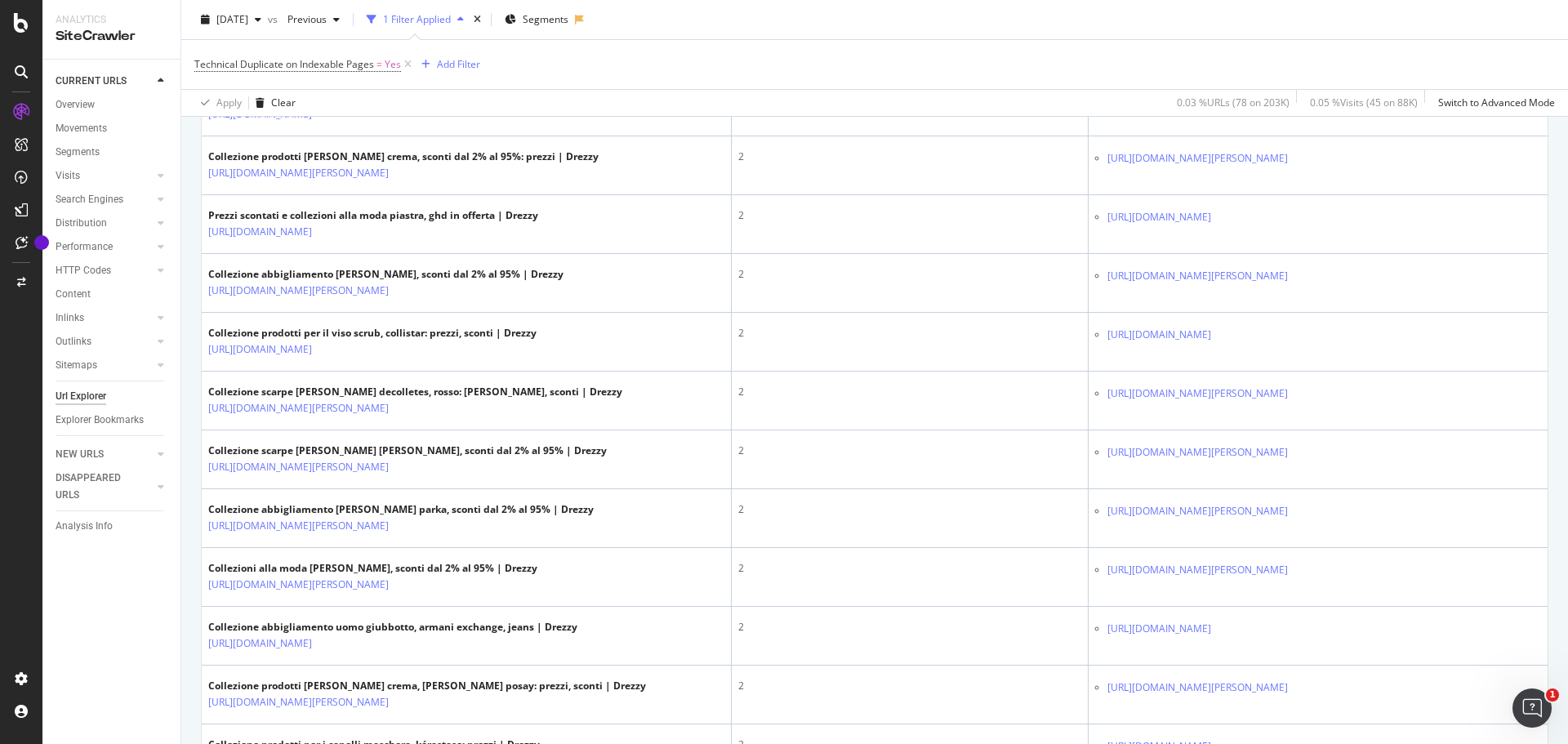
scroll to position [2390, 0]
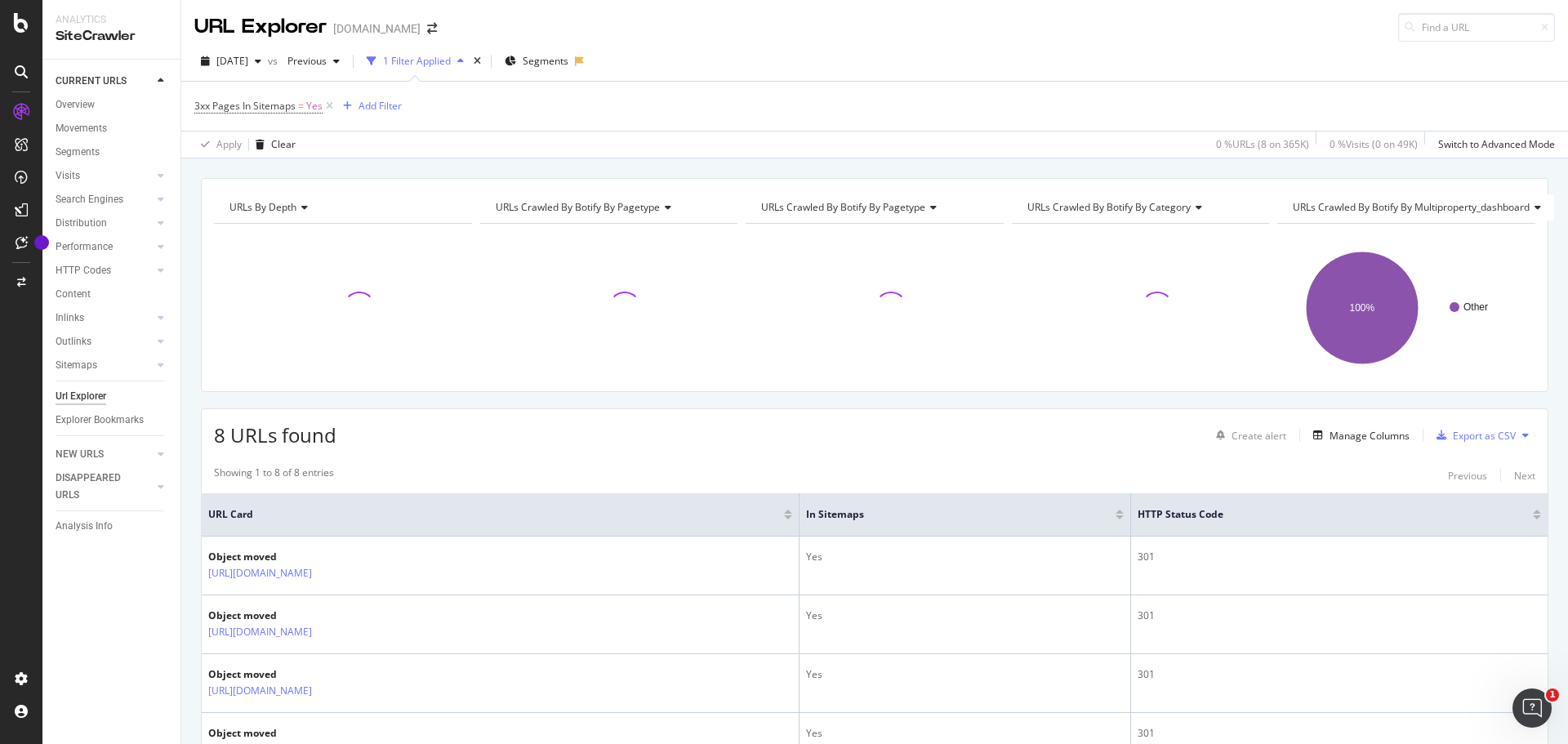
scroll to position [82, 0]
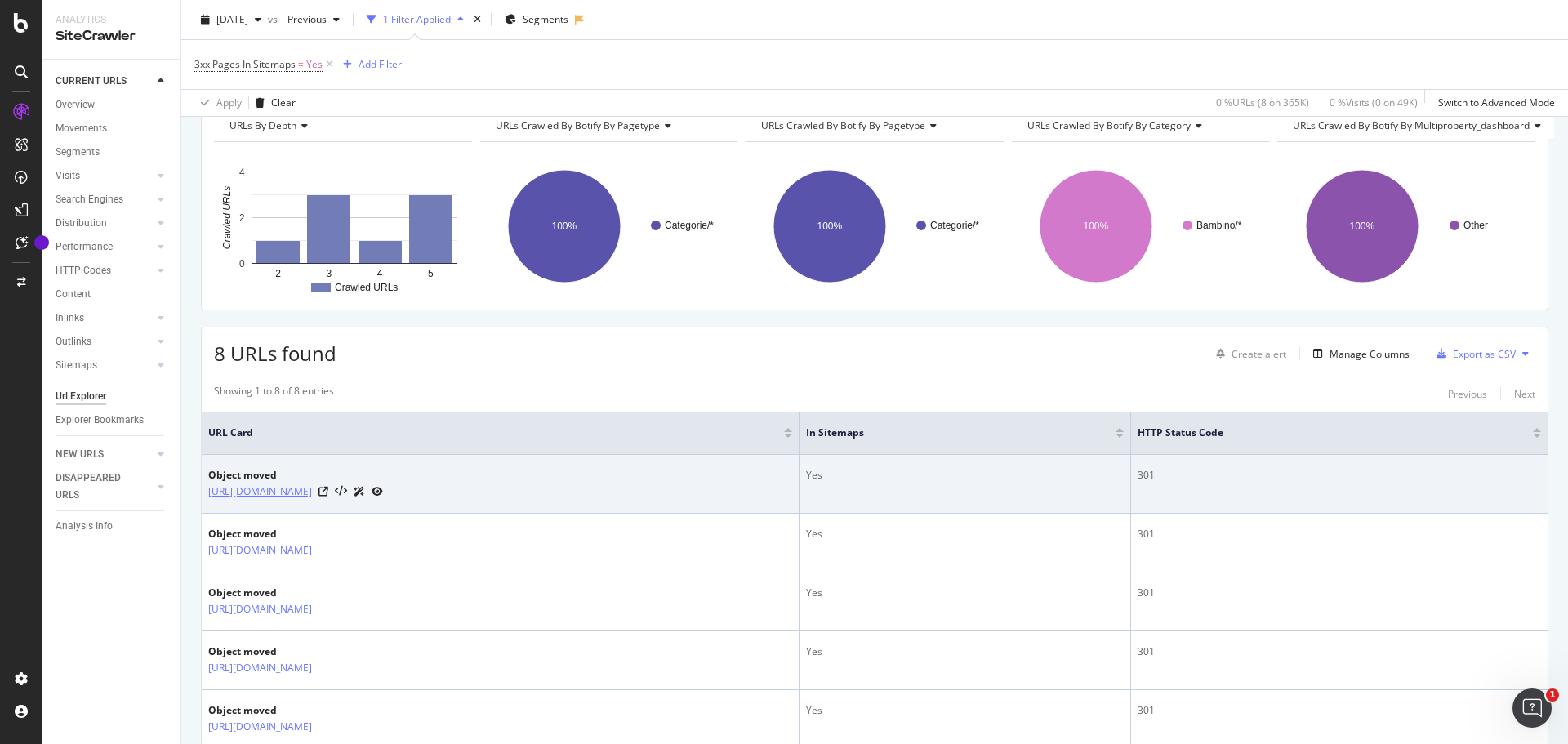
drag, startPoint x: 458, startPoint y: 494, endPoint x: 411, endPoint y: 494, distance: 47.0
click at [383, 494] on div "https://www.drezzy.it/bambino/intimo?prodotto=bikini" at bounding box center [295, 491] width 174 height 17
click at [312, 494] on link "https://www.drezzy.it/bambino/intimo?prodotto=bikini" at bounding box center [260, 491] width 104 height 16
click at [328, 493] on icon at bounding box center [323, 491] width 10 height 10
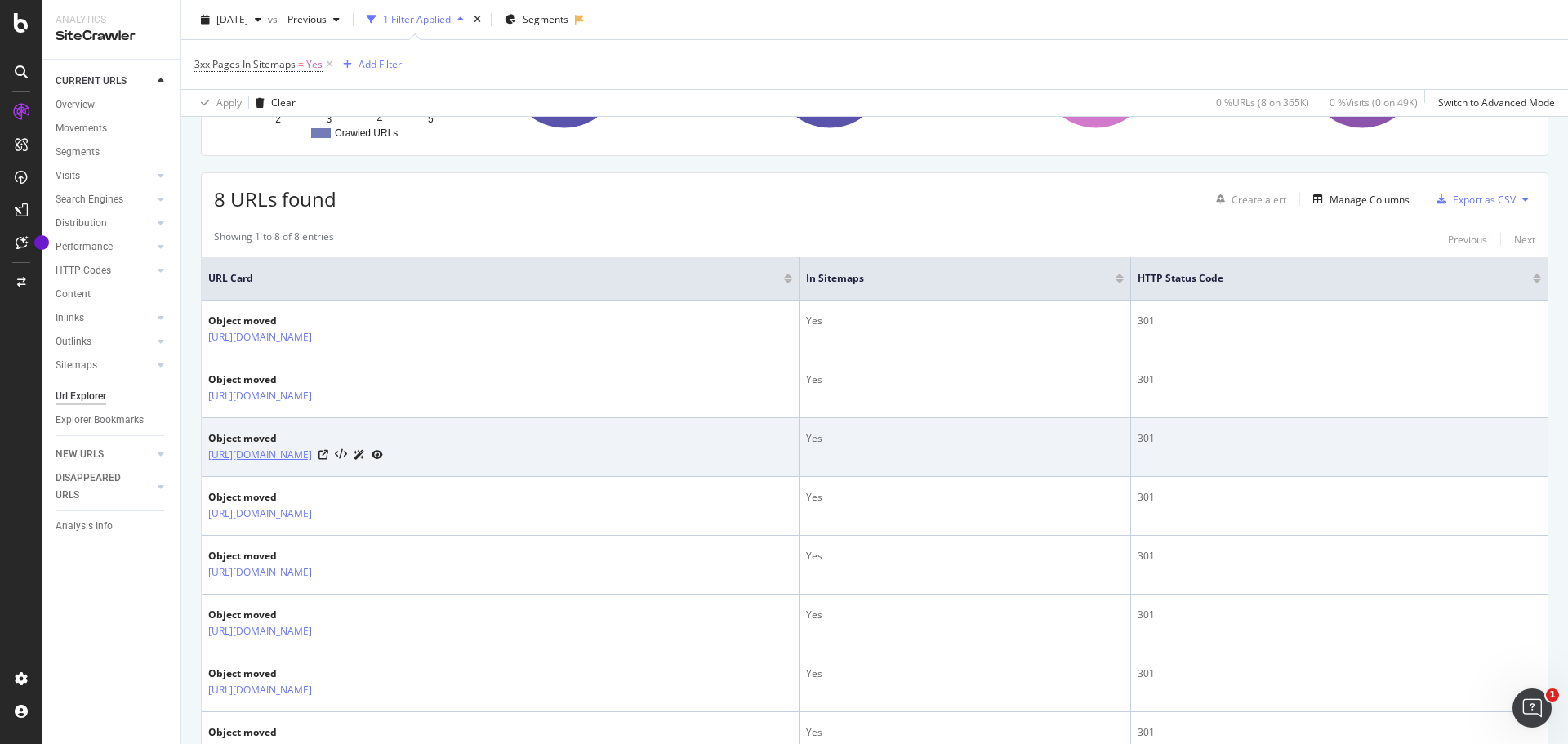
scroll to position [326, 0]
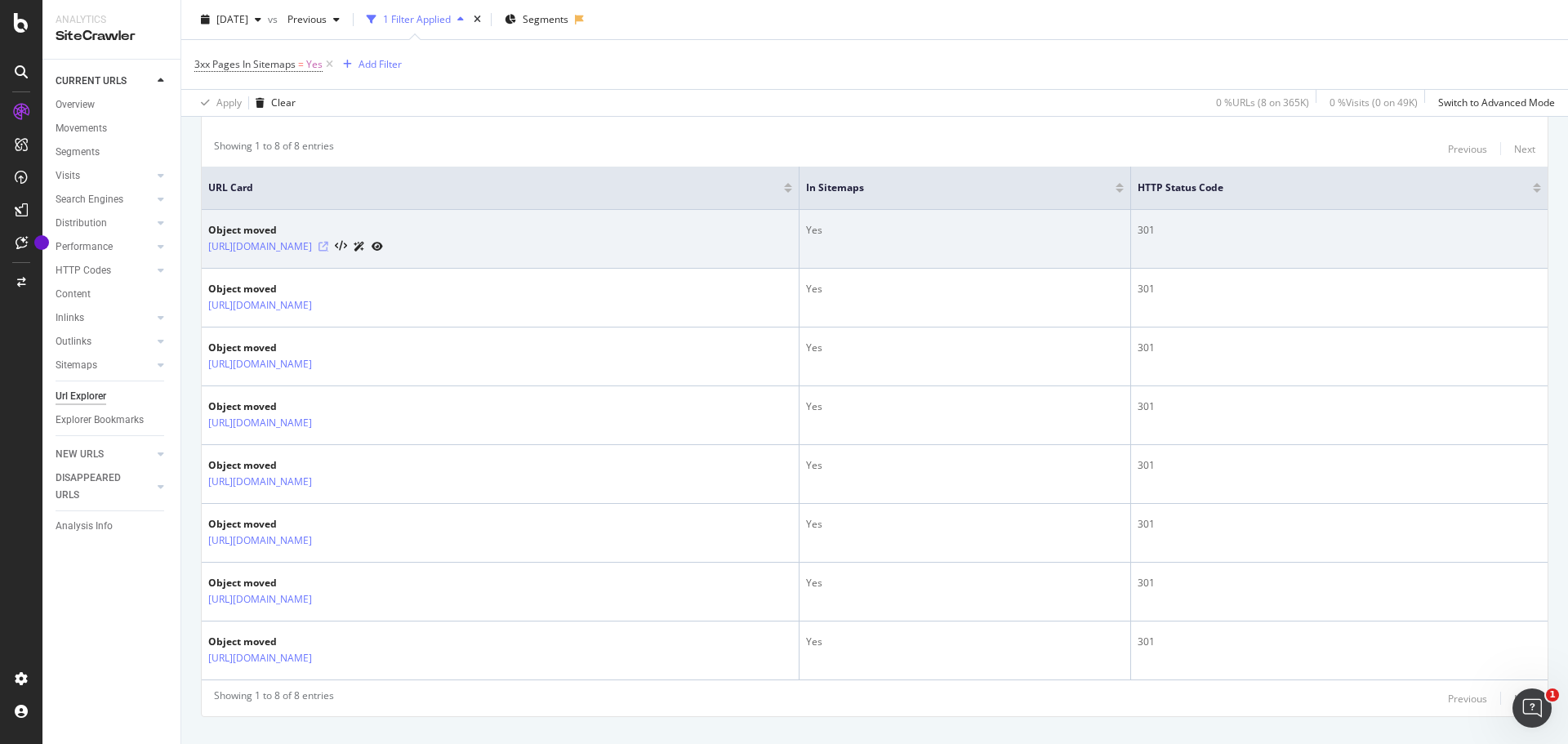
click at [328, 244] on icon at bounding box center [323, 247] width 10 height 10
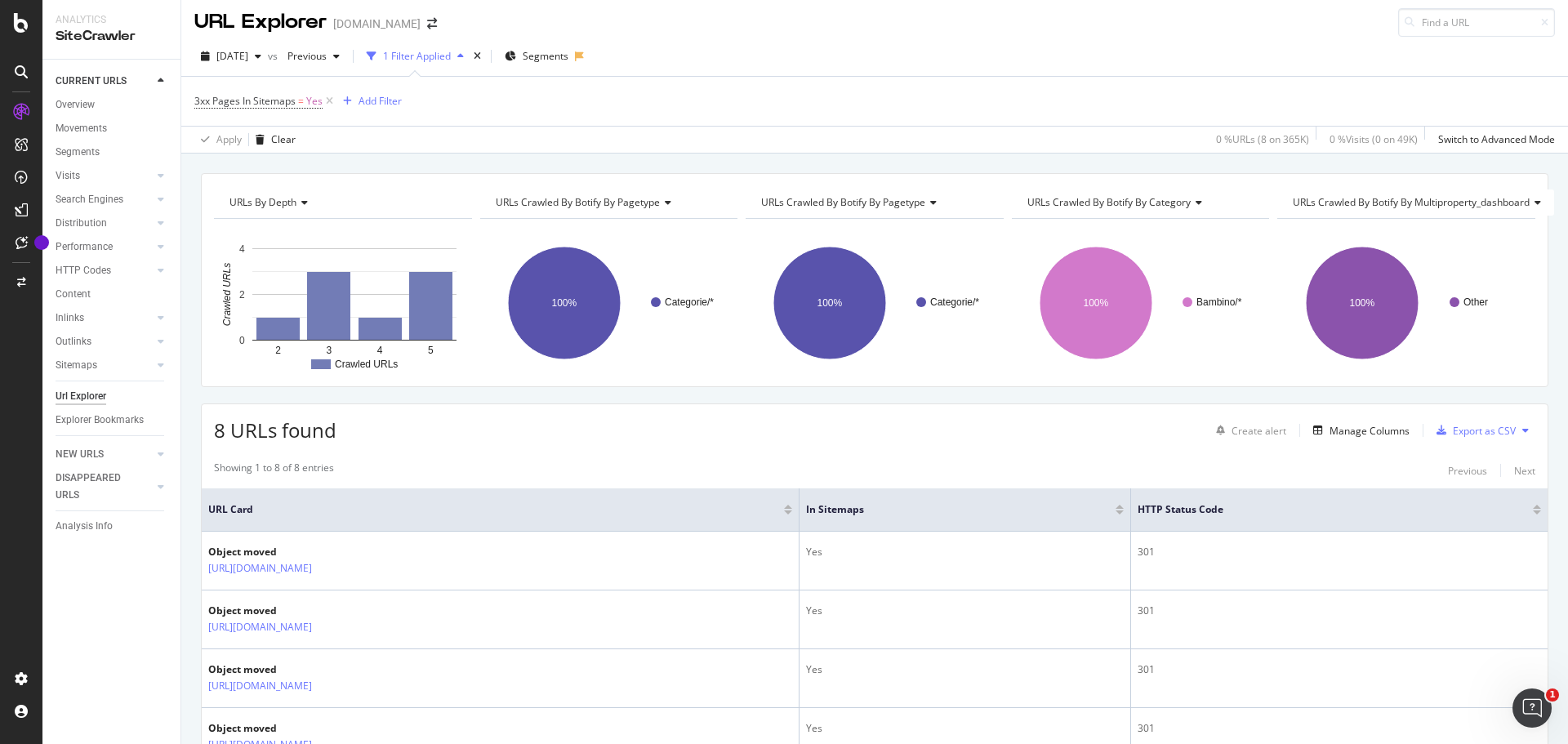
scroll to position [0, 0]
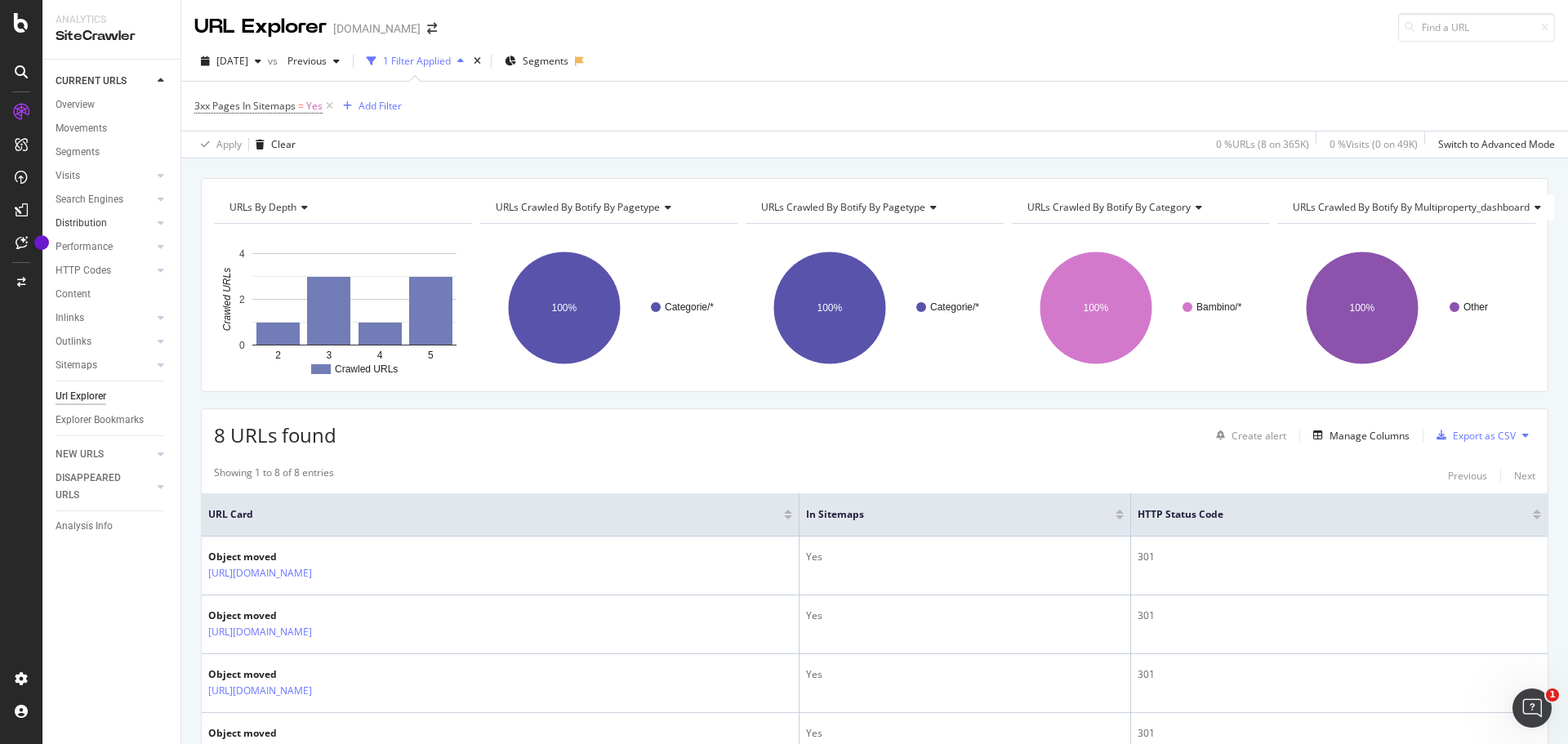
click at [123, 222] on link "Distribution" at bounding box center [104, 223] width 97 height 17
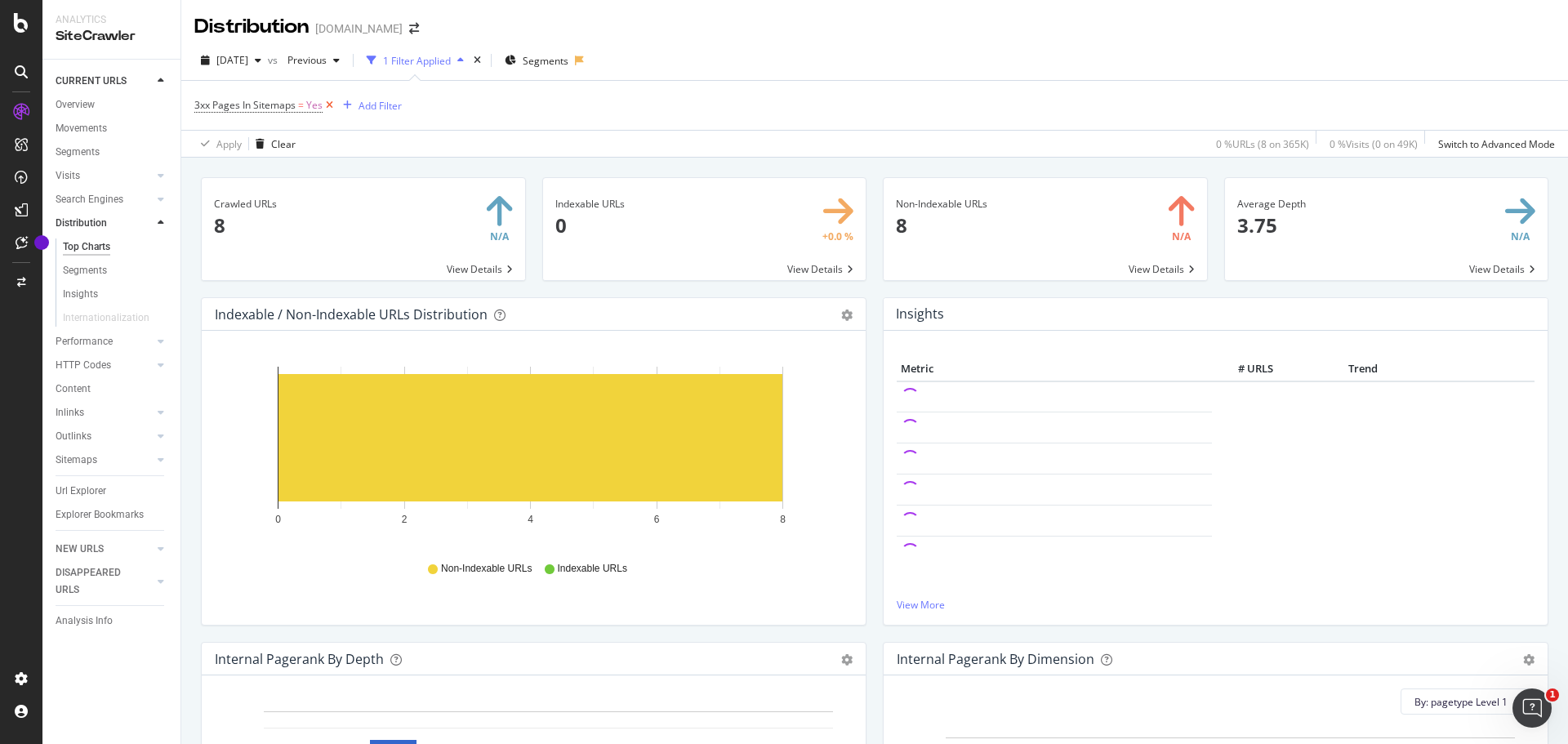
click at [330, 104] on icon at bounding box center [330, 105] width 14 height 16
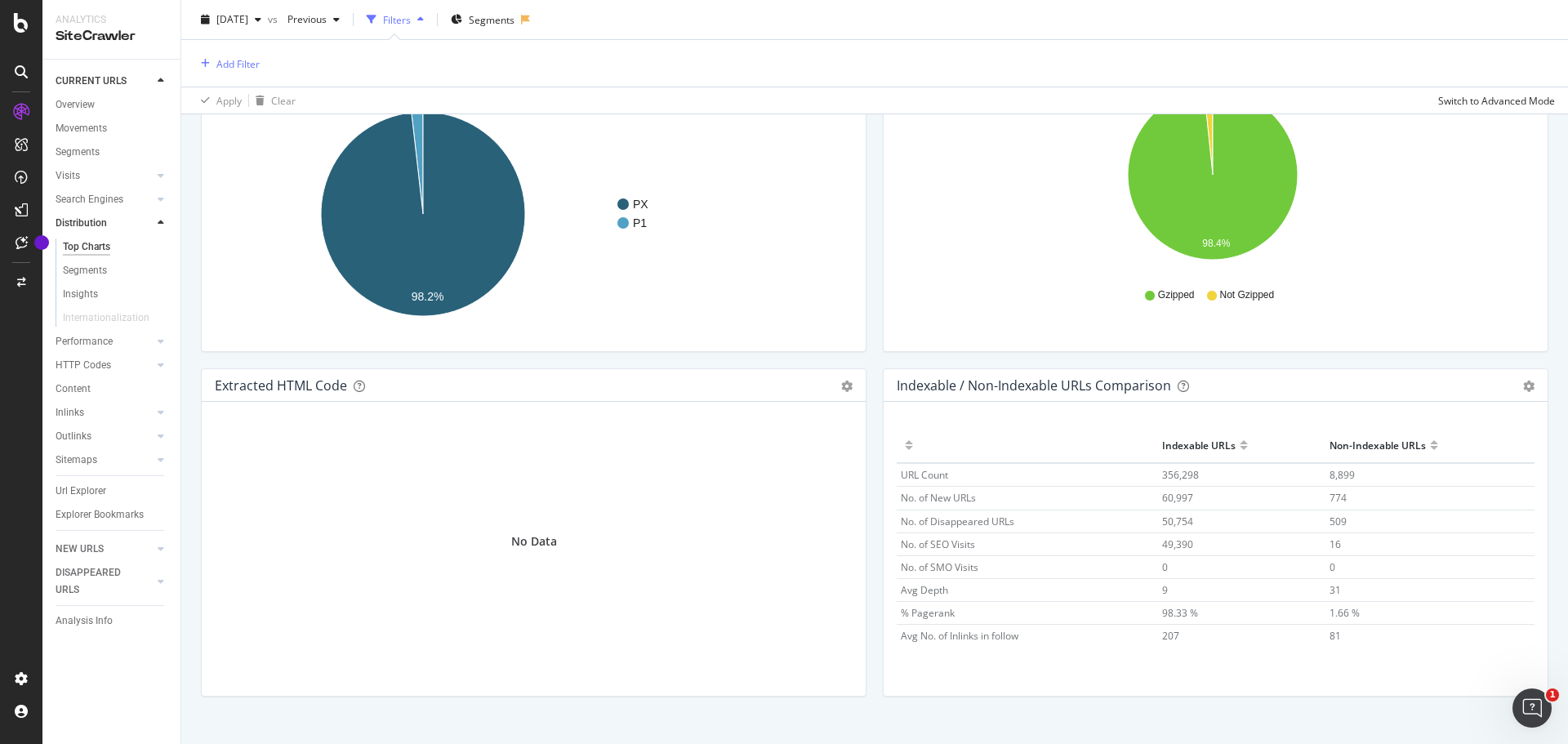
scroll to position [2366, 0]
